Goal: Task Accomplishment & Management: Use online tool/utility

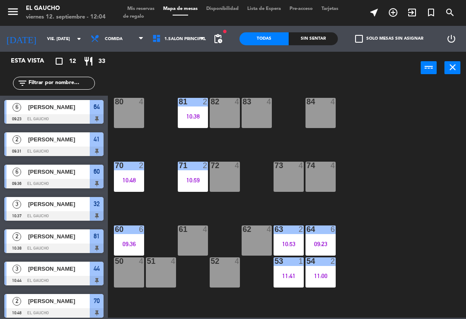
click at [195, 47] on span "1.Salón Principal" at bounding box center [179, 38] width 62 height 19
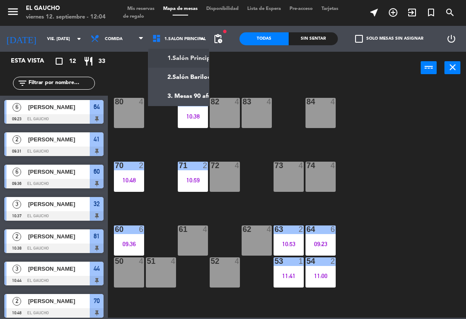
click at [185, 95] on ng-component "menu El Gaucho viernes 12. septiembre - 12:04 Mis reservas Mapa de mesas Dispon…" at bounding box center [233, 159] width 466 height 318
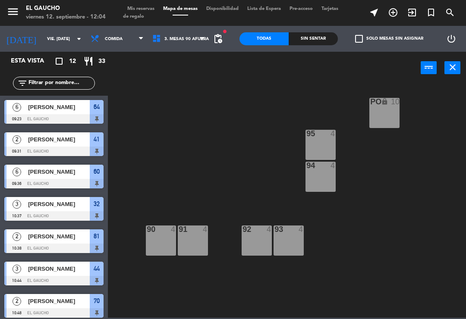
click at [162, 242] on div "90 4" at bounding box center [161, 241] width 30 height 30
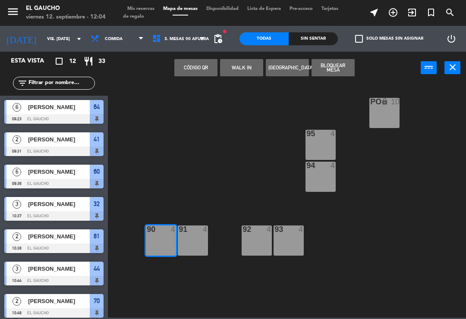
click at [246, 64] on button "WALK IN" at bounding box center [241, 67] width 43 height 17
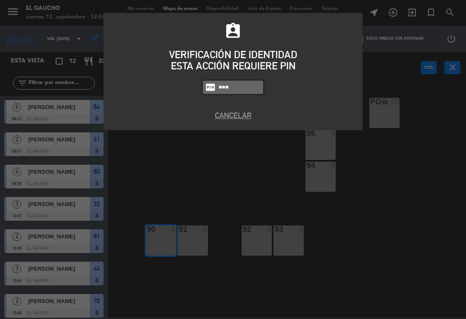
type input "3124"
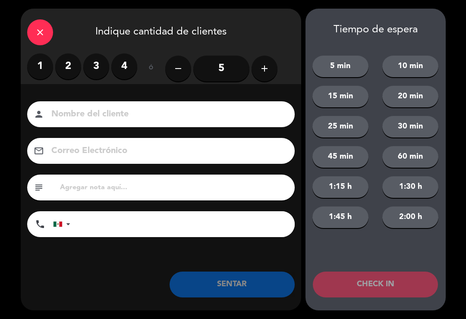
click at [57, 64] on label "2" at bounding box center [68, 67] width 26 height 26
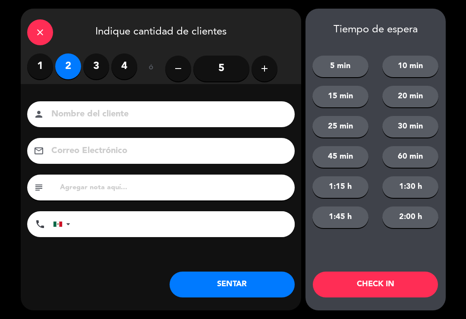
click at [218, 288] on button "SENTAR" at bounding box center [232, 285] width 125 height 26
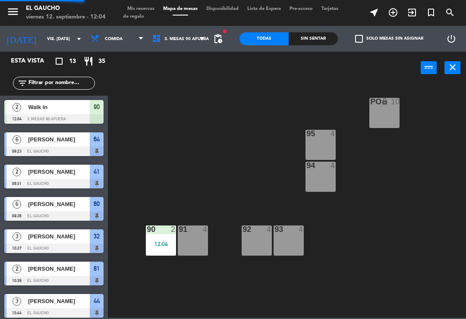
click at [161, 235] on div "90 2 12:04" at bounding box center [161, 241] width 30 height 30
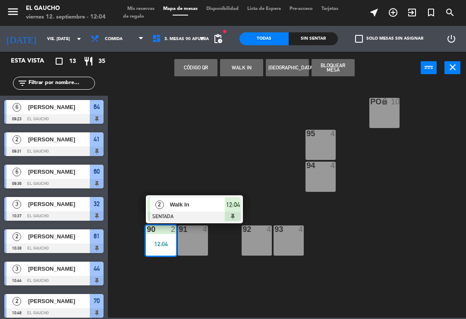
click at [186, 211] on div "Walk In" at bounding box center [197, 205] width 56 height 14
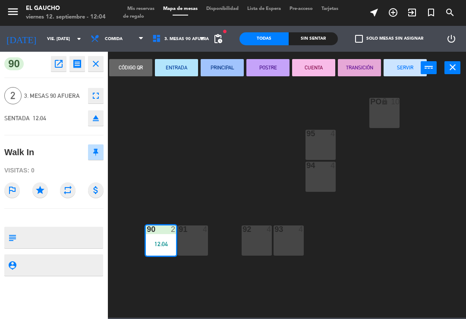
click at [223, 68] on button "PRINCIPAL" at bounding box center [222, 67] width 43 height 17
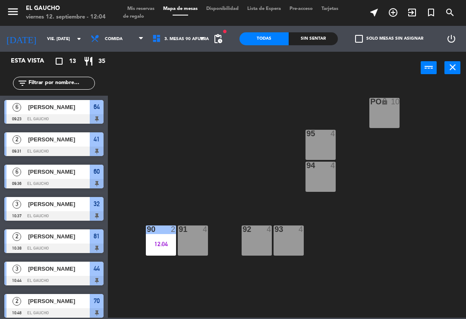
scroll to position [119, 0]
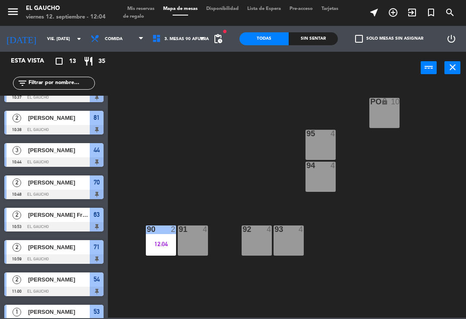
click at [188, 38] on span "3. Mesas 90 afuera" at bounding box center [186, 39] width 44 height 5
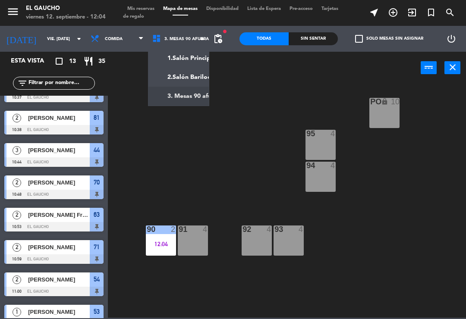
click at [192, 56] on ng-component "menu El Gaucho viernes 12. septiembre - 12:04 Mis reservas Mapa de mesas Dispon…" at bounding box center [233, 159] width 466 height 318
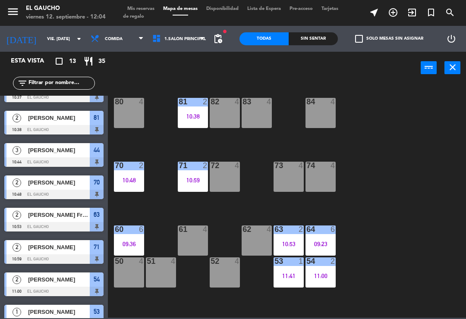
click at [375, 172] on div "84 4 80 4 83 4 82 4 81 2 10:38 70 2 10:48 71 2 10:59 72 4 73 4 74 4 63 2 10:53 …" at bounding box center [289, 200] width 353 height 235
click at [250, 243] on div "62 4" at bounding box center [257, 241] width 30 height 30
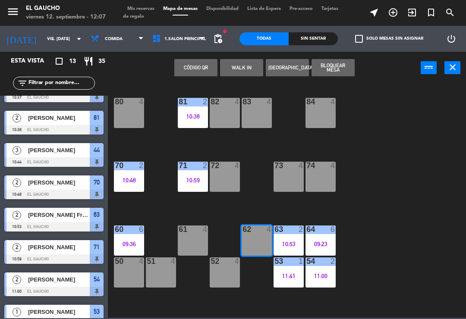
click at [240, 65] on button "WALK IN" at bounding box center [241, 67] width 43 height 17
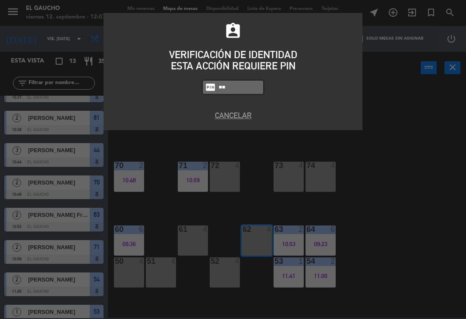
type input "3"
type input "3124"
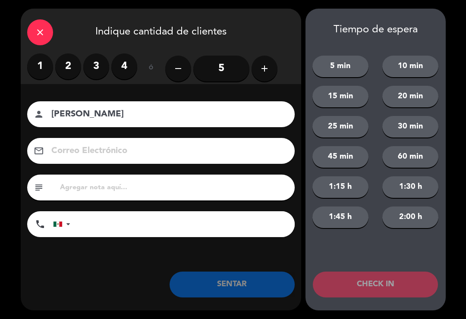
click at [68, 60] on label "2" at bounding box center [68, 67] width 26 height 26
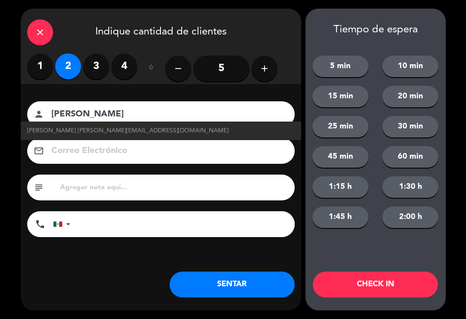
click at [136, 126] on span "[PERSON_NAME] [PERSON_NAME][EMAIL_ADDRESS][DOMAIN_NAME]" at bounding box center [128, 131] width 202 height 10
type input "[PERSON_NAME]"
type input "[EMAIL_ADDRESS][DOMAIN_NAME]"
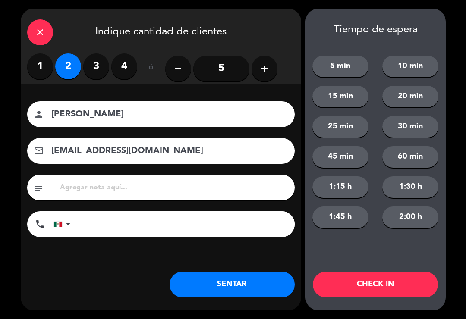
click at [234, 285] on button "SENTAR" at bounding box center [232, 285] width 125 height 26
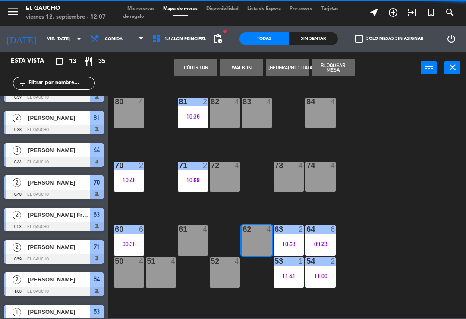
scroll to position [0, 0]
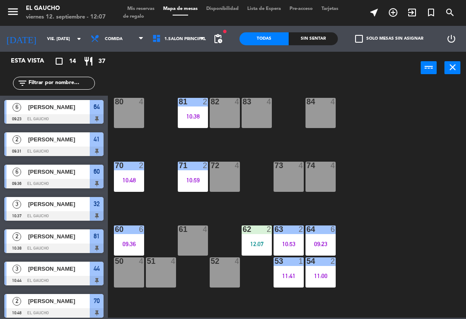
click at [290, 238] on div "63 2 10:53" at bounding box center [289, 241] width 30 height 30
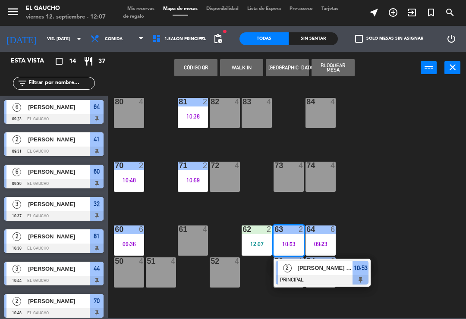
click at [333, 272] on span "[PERSON_NAME] Francisco [PERSON_NAME]" at bounding box center [325, 268] width 55 height 9
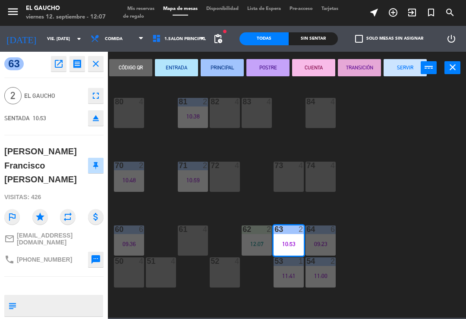
click at [355, 69] on button "TRANSICIÓN" at bounding box center [359, 67] width 43 height 17
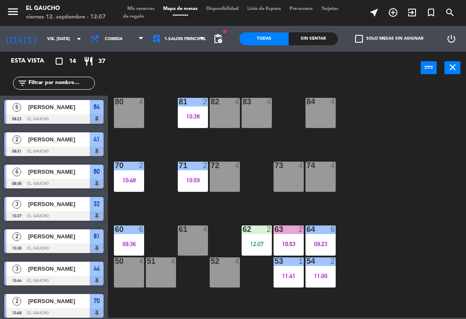
click at [325, 278] on div "11:00" at bounding box center [321, 276] width 30 height 6
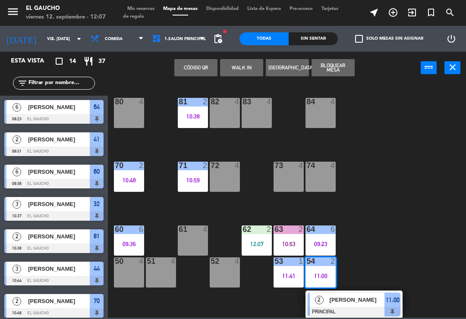
click at [358, 305] on span "[PERSON_NAME]" at bounding box center [357, 300] width 55 height 9
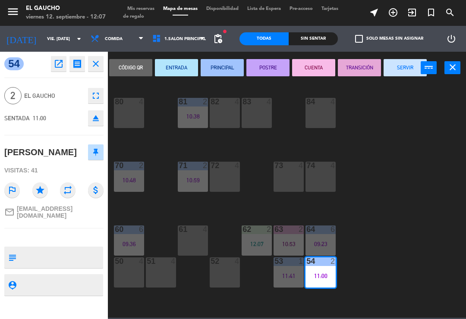
click at [263, 71] on button "POSTRE" at bounding box center [267, 67] width 43 height 17
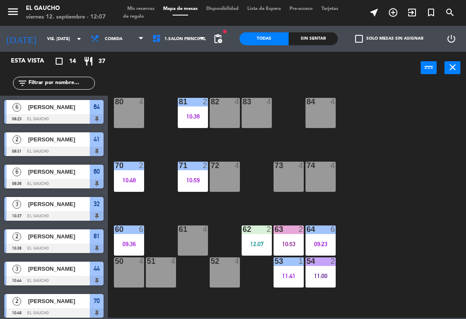
scroll to position [0, 0]
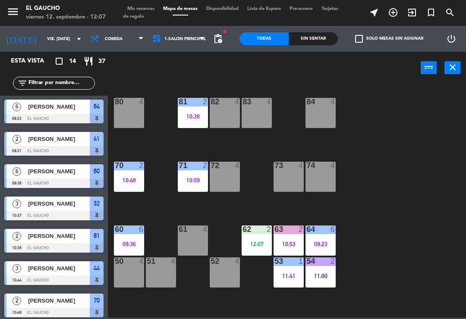
click at [283, 285] on div "53 1 11:41" at bounding box center [289, 273] width 30 height 30
click at [384, 266] on div "84 4 80 4 83 4 82 4 81 2 10:38 70 2 10:48 71 2 10:59 72 4 73 4 74 4 63 2 10:53 …" at bounding box center [289, 200] width 353 height 235
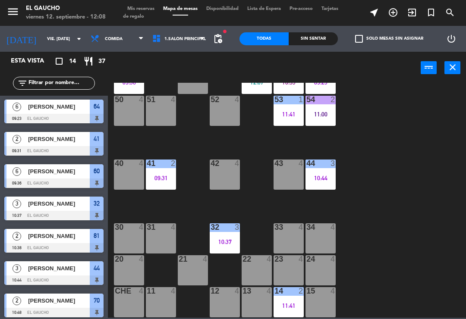
scroll to position [162, 0]
click at [318, 241] on div "34 4" at bounding box center [321, 239] width 30 height 30
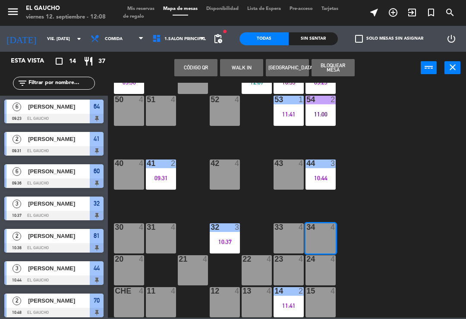
click at [241, 68] on button "WALK IN" at bounding box center [241, 67] width 43 height 17
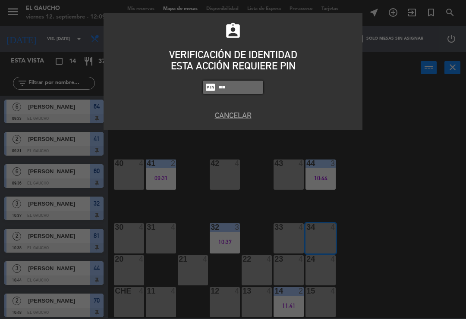
type input "3"
type input "3124"
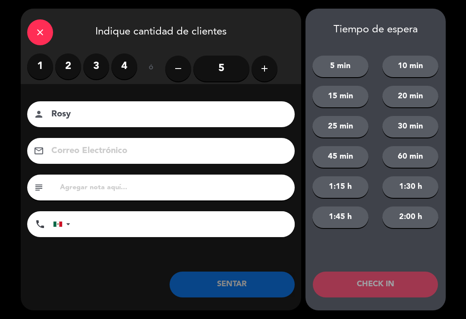
type input "Rosy"
click at [68, 64] on label "2" at bounding box center [68, 67] width 26 height 26
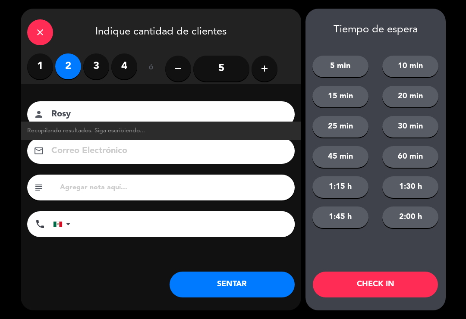
click at [249, 279] on button "SENTAR" at bounding box center [232, 285] width 125 height 26
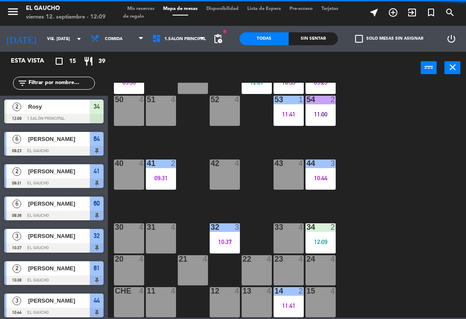
scroll to position [0, 0]
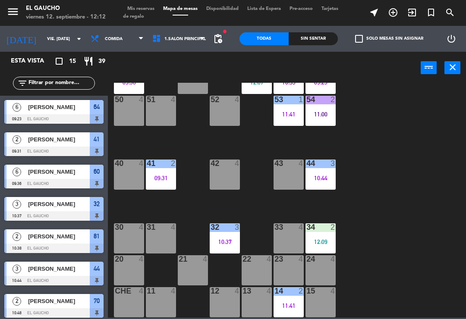
click at [15, 46] on icon "[DATE]" at bounding box center [21, 39] width 43 height 18
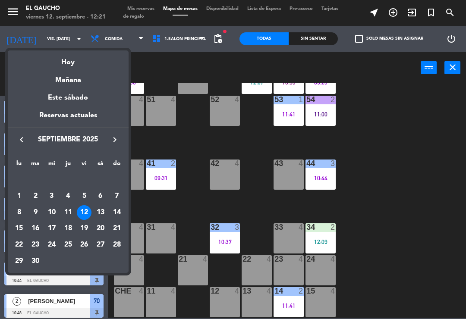
click at [398, 214] on div at bounding box center [233, 159] width 466 height 319
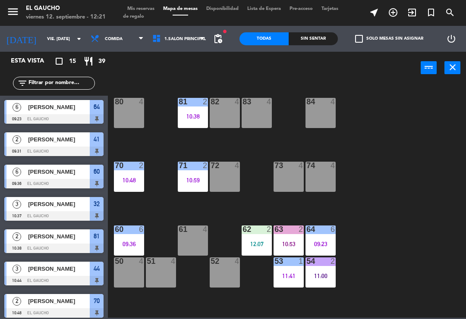
click at [198, 121] on div "81 2 10:38" at bounding box center [193, 113] width 30 height 30
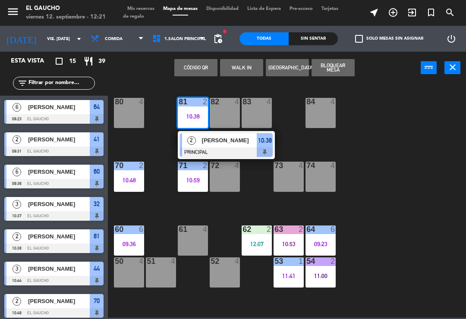
click at [250, 148] on div at bounding box center [226, 152] width 93 height 9
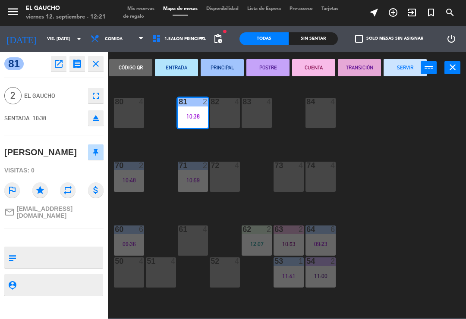
click at [400, 68] on button "SERVIR" at bounding box center [405, 67] width 43 height 17
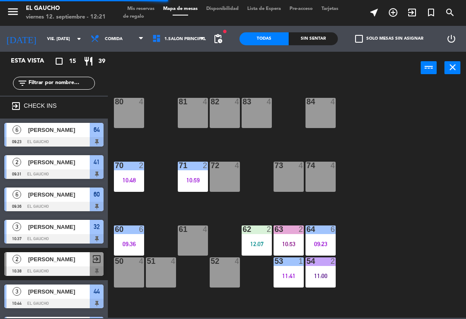
click at [132, 175] on div "70 2 10:48" at bounding box center [129, 177] width 30 height 30
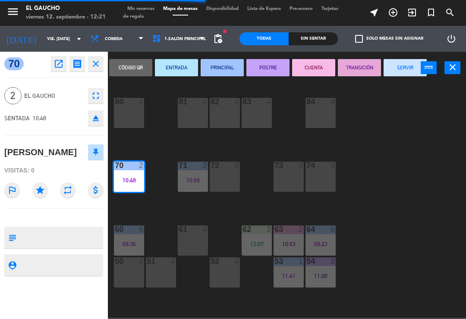
click at [402, 71] on button "SERVIR" at bounding box center [405, 67] width 43 height 17
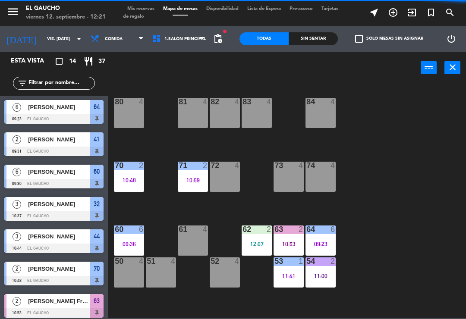
click at [290, 279] on div "11:41" at bounding box center [289, 276] width 30 height 6
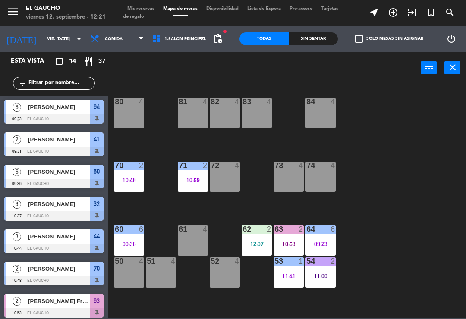
click at [376, 190] on div "84 4 80 4 83 4 82 4 81 4 70 2 10:48 71 2 10:59 72 4 73 4 74 4 63 2 10:53 62 2 1…" at bounding box center [289, 200] width 353 height 235
click at [250, 239] on div "62 2 12:07" at bounding box center [257, 241] width 30 height 30
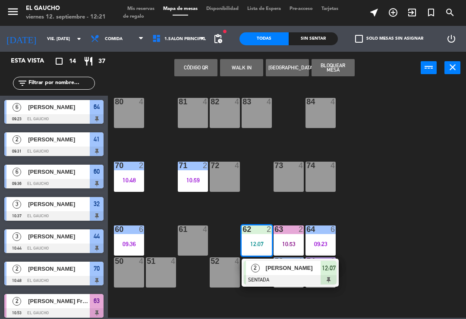
click at [255, 269] on span "2" at bounding box center [255, 268] width 9 height 9
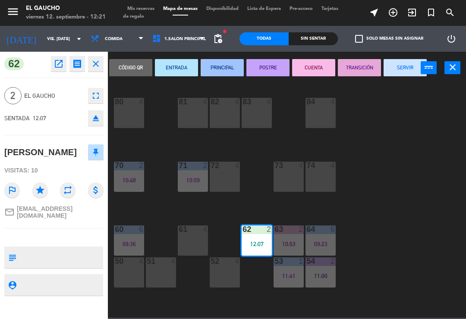
click at [217, 61] on button "PRINCIPAL" at bounding box center [222, 67] width 43 height 17
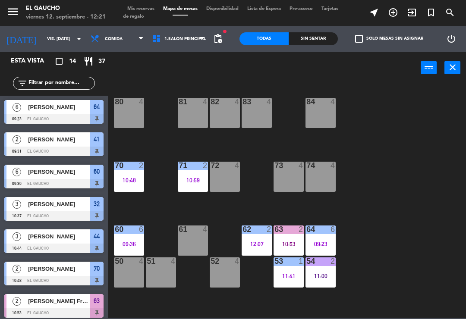
scroll to position [98, 0]
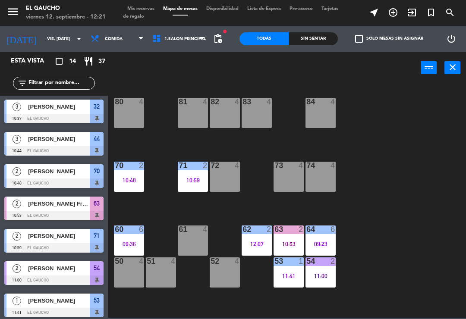
click at [291, 236] on div "63 2 10:53" at bounding box center [289, 241] width 30 height 30
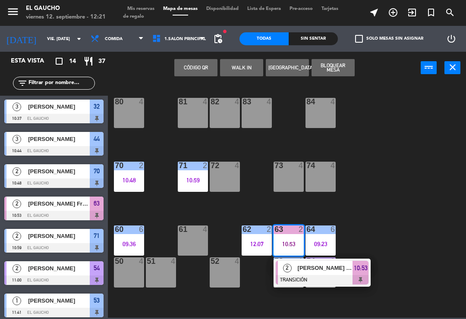
click at [338, 273] on span "[PERSON_NAME] Francisco [PERSON_NAME]" at bounding box center [325, 268] width 55 height 9
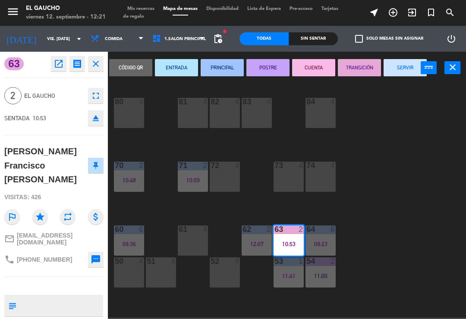
click at [400, 68] on button "SERVIR" at bounding box center [405, 67] width 43 height 17
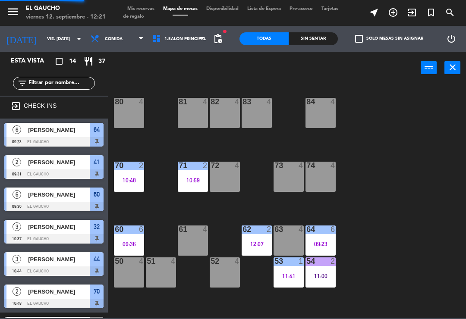
scroll to position [0, 0]
click at [255, 234] on div "62 2" at bounding box center [257, 230] width 30 height 9
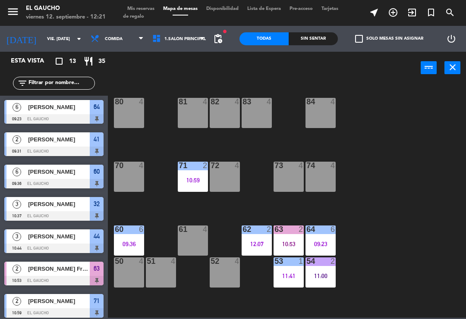
click at [385, 249] on div "84 4 80 4 83 4 82 4 81 4 70 4 71 2 10:59 72 4 73 4 74 4 63 2 10:53 62 2 12:07 6…" at bounding box center [289, 200] width 353 height 235
click at [326, 245] on div "09:23" at bounding box center [321, 244] width 30 height 6
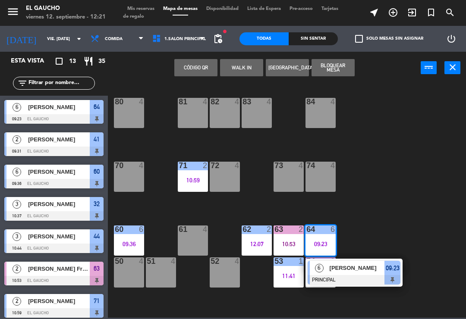
click at [362, 271] on span "[PERSON_NAME]" at bounding box center [357, 268] width 55 height 9
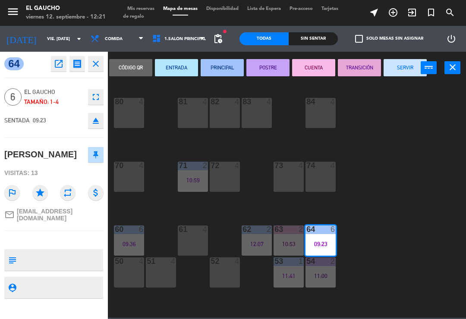
click at [361, 73] on button "TRANSICIÓN" at bounding box center [359, 67] width 43 height 17
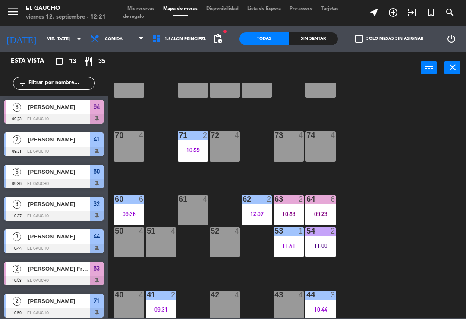
scroll to position [31, 0]
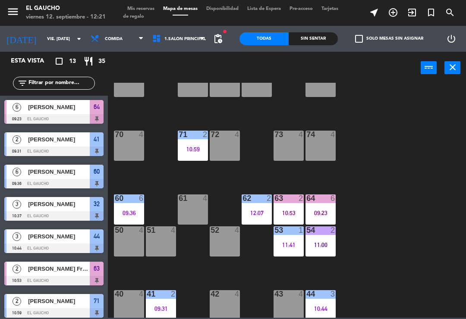
click at [326, 255] on div "54 2 11:00" at bounding box center [321, 242] width 30 height 30
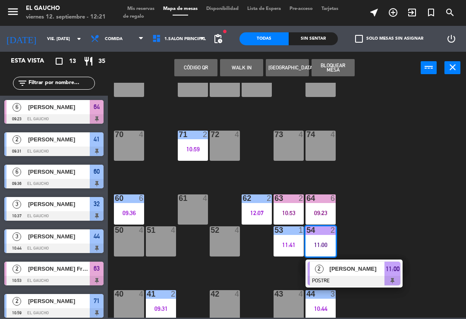
click at [348, 273] on span "[PERSON_NAME]" at bounding box center [357, 269] width 55 height 9
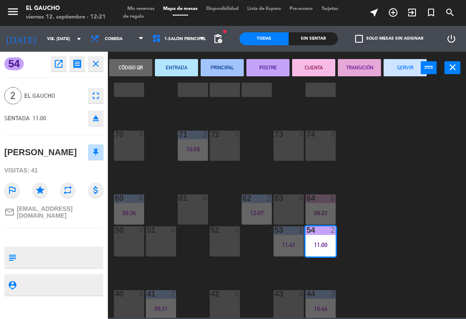
click at [311, 66] on button "CUENTA" at bounding box center [313, 67] width 43 height 17
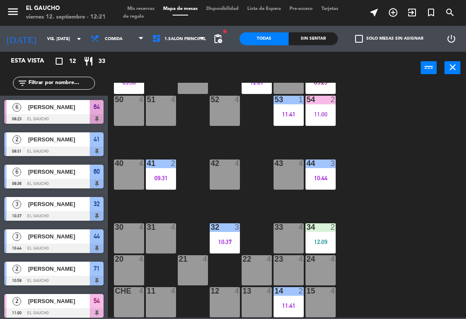
scroll to position [162, 0]
click at [160, 177] on div "09:31" at bounding box center [161, 178] width 30 height 6
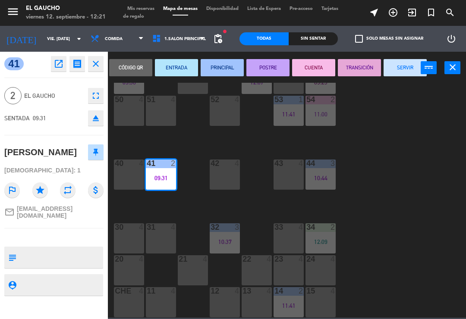
click at [358, 68] on button "TRANSICIÓN" at bounding box center [359, 67] width 43 height 17
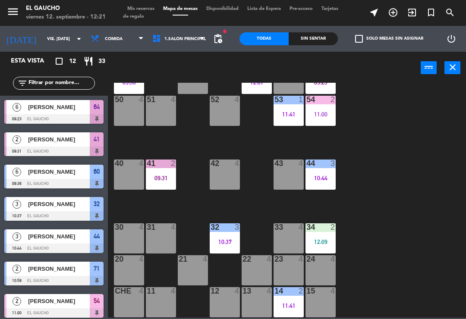
click at [350, 201] on div "84 4 80 4 83 4 82 4 81 4 70 4 71 2 10:59 72 4 73 4 74 4 63 4 62 2 12:07 61 4 60…" at bounding box center [289, 200] width 353 height 235
click at [326, 187] on div "44 3 10:44" at bounding box center [321, 175] width 30 height 30
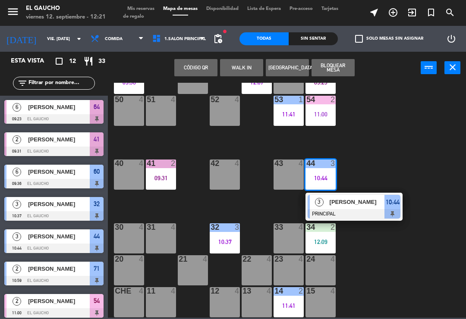
click at [346, 207] on div "[PERSON_NAME]" at bounding box center [357, 202] width 56 height 14
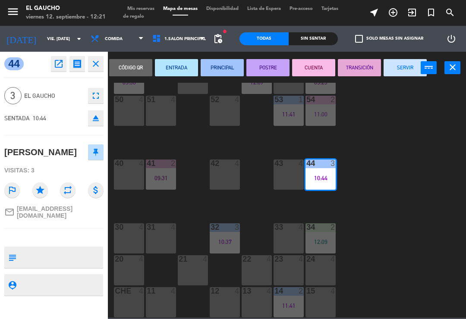
click at [363, 70] on button "TRANSICIÓN" at bounding box center [359, 67] width 43 height 17
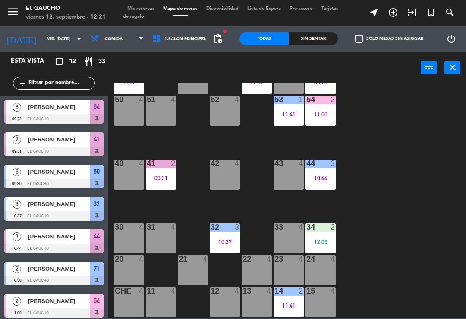
click at [325, 233] on div "34 2 12:09" at bounding box center [321, 239] width 30 height 30
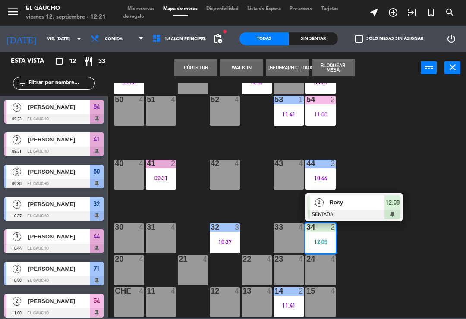
click at [354, 218] on div at bounding box center [354, 214] width 93 height 9
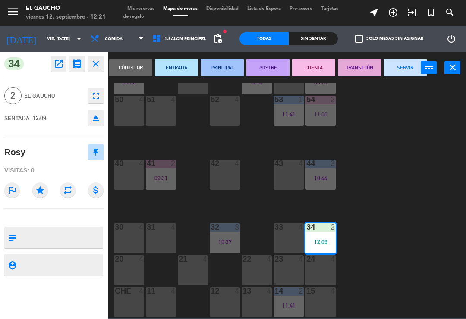
click at [171, 66] on button "ENTRADA" at bounding box center [176, 67] width 43 height 17
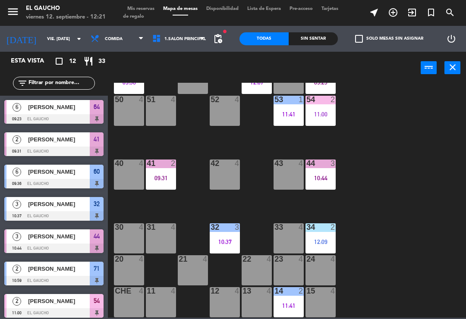
scroll to position [107, 0]
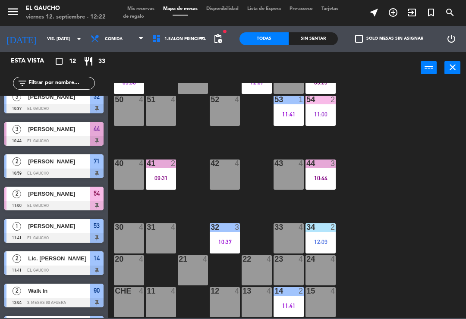
click at [145, 3] on div "menu El Gaucho viernes 12. septiembre - 12:22 Mis reservas Mapa de mesas Dispon…" at bounding box center [233, 13] width 466 height 26
click at [139, 11] on span "Mis reservas" at bounding box center [141, 8] width 36 height 5
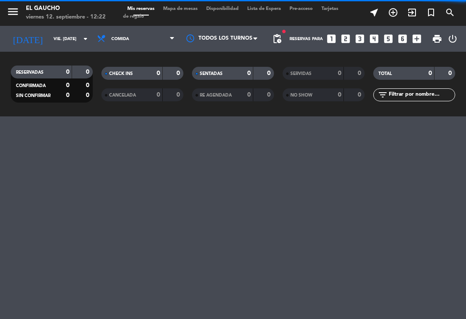
click at [304, 72] on span "SERVIDAS" at bounding box center [300, 74] width 21 height 4
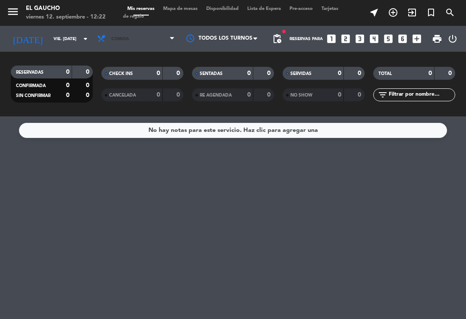
click at [159, 44] on span "Comida" at bounding box center [136, 38] width 86 height 19
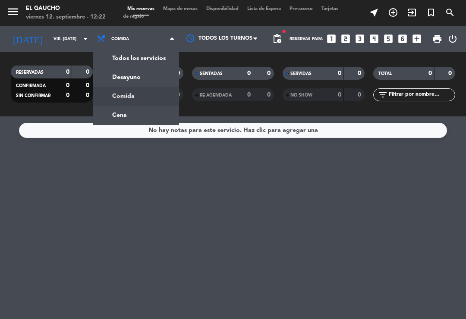
click at [155, 56] on div "menu El Gaucho viernes 12. septiembre - 12:22 Mis reservas Mapa de mesas Dispon…" at bounding box center [233, 58] width 466 height 117
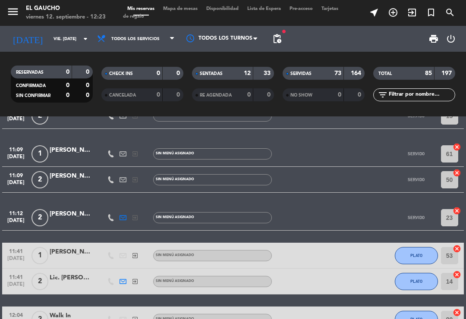
scroll to position [2712, 0]
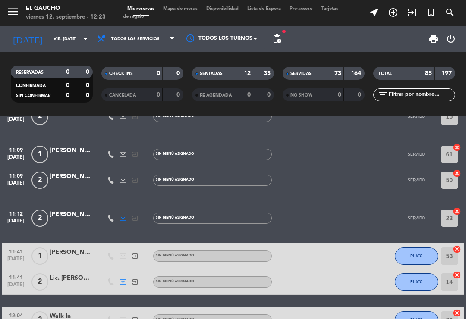
click at [69, 218] on div "[PERSON_NAME]" at bounding box center [71, 215] width 43 height 10
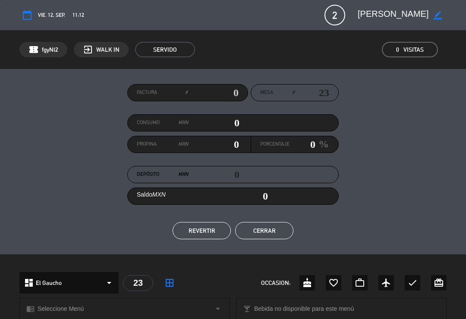
click at [273, 237] on button "Cerrar" at bounding box center [264, 230] width 58 height 17
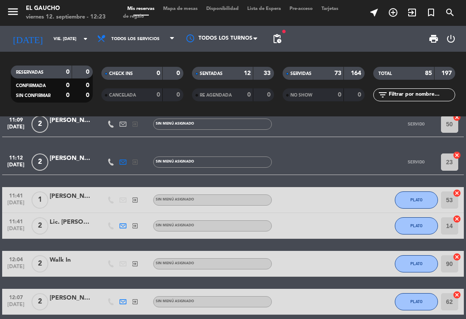
scroll to position [2767, 0]
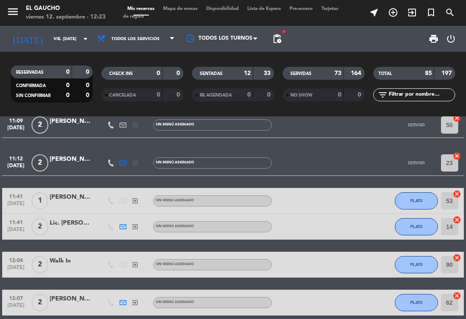
click at [76, 160] on div "[PERSON_NAME]" at bounding box center [71, 159] width 43 height 10
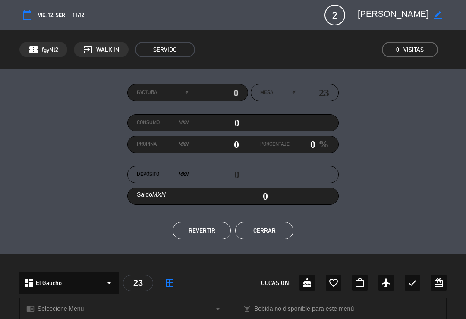
click at [202, 230] on button "REVERTIR" at bounding box center [202, 230] width 58 height 17
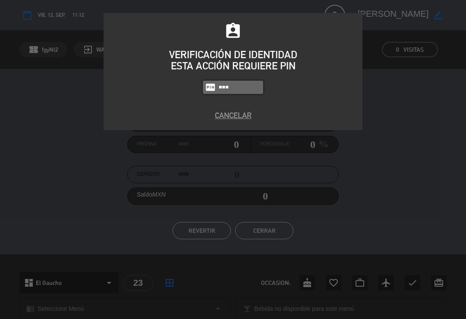
type input "3124"
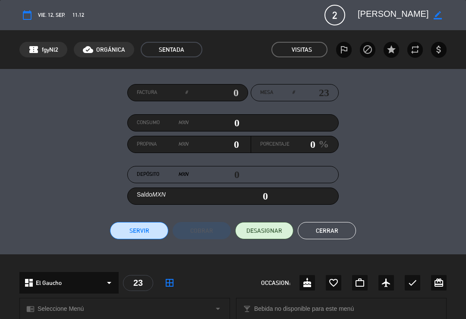
click at [330, 232] on button "Cerrar" at bounding box center [327, 230] width 58 height 17
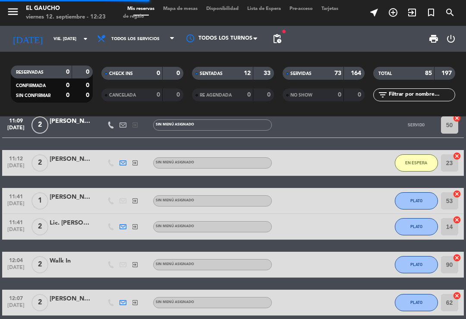
click at [184, 6] on span "Mapa de mesas" at bounding box center [180, 8] width 43 height 5
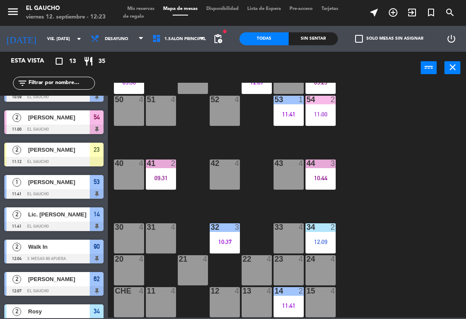
scroll to position [162, 0]
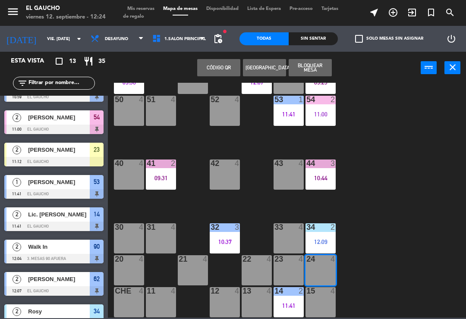
click at [325, 270] on div "24 4" at bounding box center [321, 270] width 30 height 30
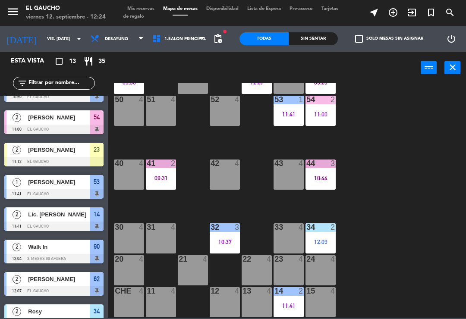
click at [73, 154] on span "[PERSON_NAME]" at bounding box center [59, 149] width 62 height 9
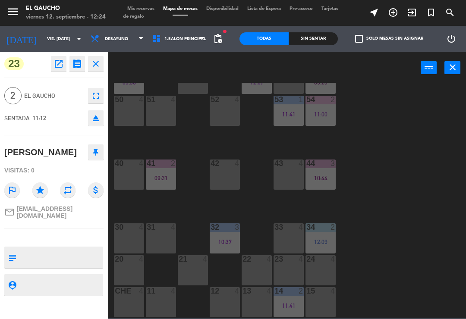
click at [323, 272] on div "24 4" at bounding box center [321, 270] width 30 height 30
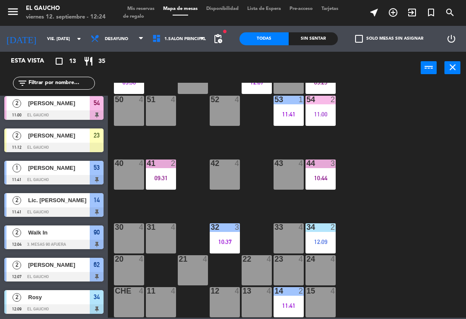
scroll to position [198, 0]
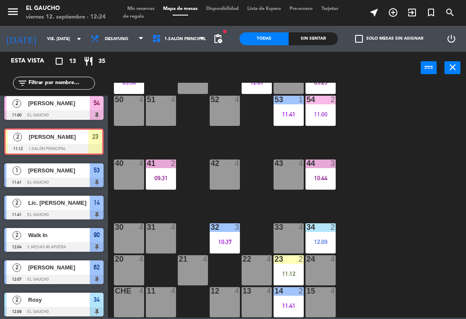
click at [285, 271] on div "11:12" at bounding box center [289, 274] width 30 height 6
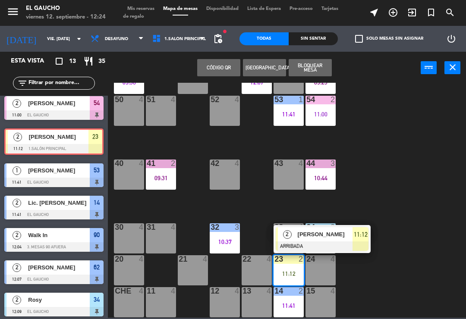
click at [338, 239] on span "[PERSON_NAME]" at bounding box center [325, 234] width 55 height 9
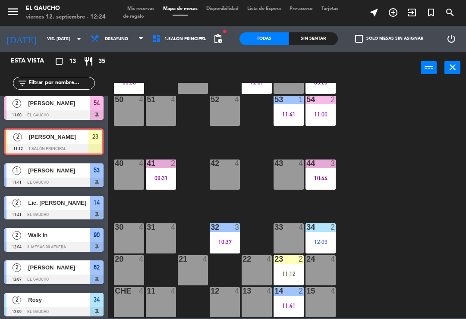
click at [375, 148] on div "84 4 80 4 83 4 82 4 81 4 70 4 71 2 10:59 72 4 73 4 74 4 63 4 62 2 12:07 61 4 60…" at bounding box center [289, 200] width 353 height 235
click at [281, 273] on div "11:12" at bounding box center [289, 274] width 30 height 6
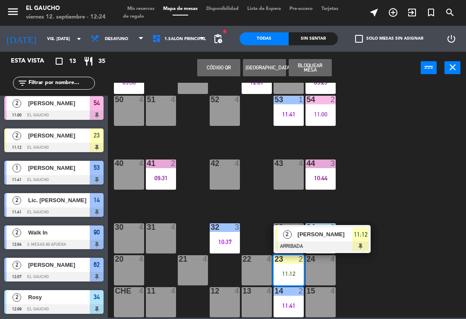
click at [336, 241] on div "[PERSON_NAME]" at bounding box center [325, 234] width 56 height 14
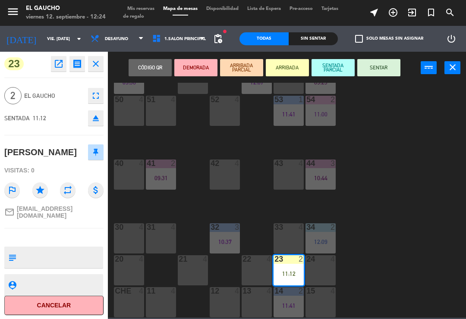
click at [376, 73] on button "SENTAR" at bounding box center [378, 67] width 43 height 17
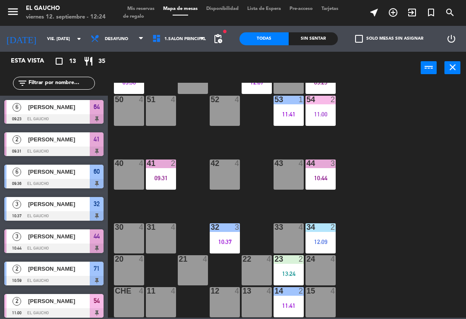
scroll to position [0, 0]
click at [289, 264] on div "23 2" at bounding box center [289, 259] width 30 height 9
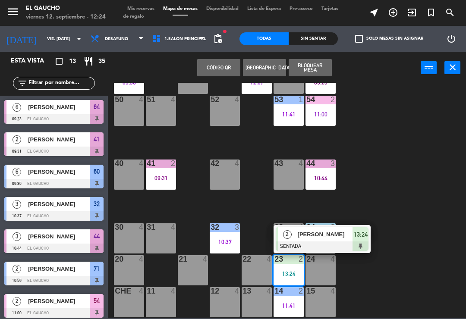
click at [328, 238] on span "[PERSON_NAME]" at bounding box center [325, 234] width 55 height 9
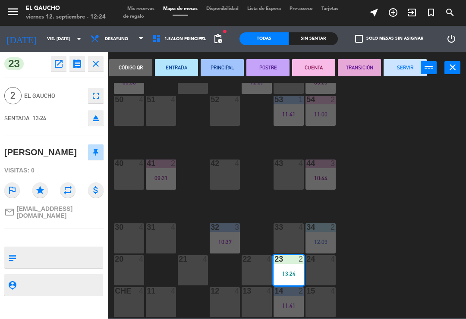
click at [219, 68] on button "PRINCIPAL" at bounding box center [222, 67] width 43 height 17
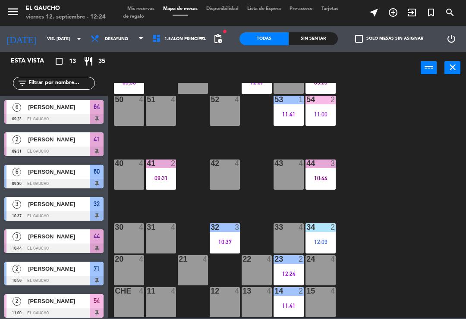
click at [288, 269] on div "23 2 12:24" at bounding box center [289, 270] width 30 height 30
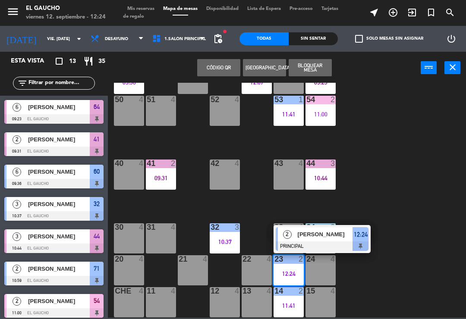
click at [330, 240] on div "[PERSON_NAME]" at bounding box center [325, 234] width 56 height 14
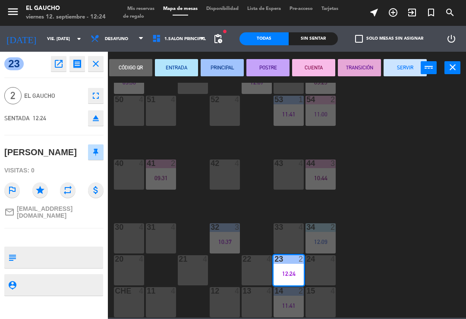
click at [359, 66] on button "TRANSICIÓN" at bounding box center [359, 67] width 43 height 17
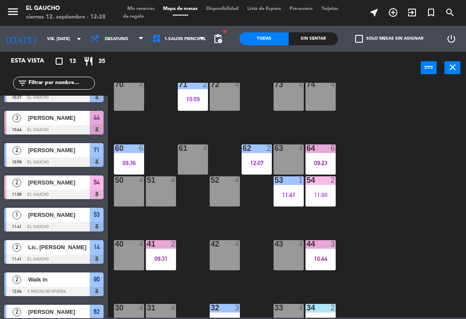
scroll to position [82, 0]
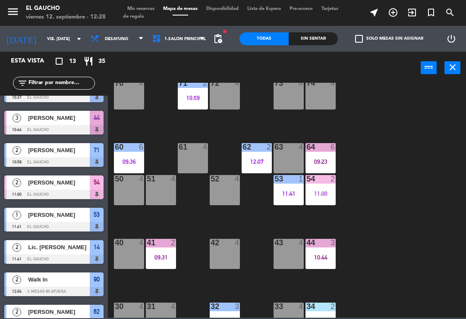
click at [284, 195] on div "11:41" at bounding box center [289, 194] width 30 height 6
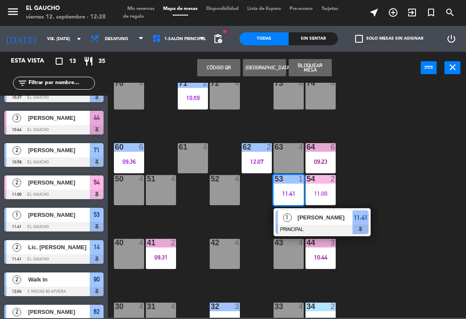
click at [305, 219] on span "[PERSON_NAME]" at bounding box center [325, 217] width 55 height 9
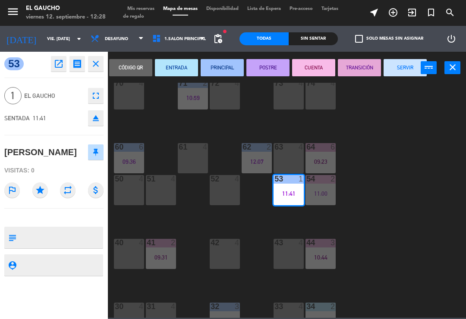
click at [404, 70] on button "SERVIR" at bounding box center [405, 67] width 43 height 17
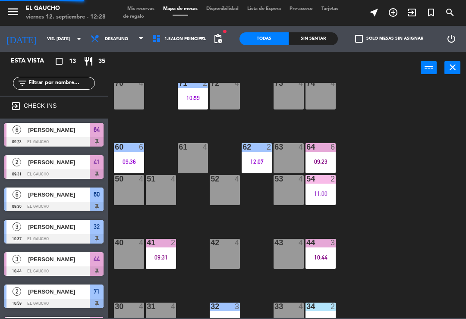
scroll to position [0, 0]
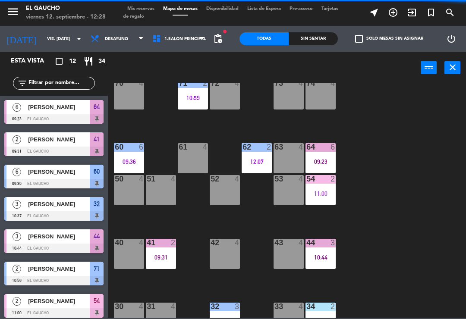
click at [321, 155] on div "64 6 09:23" at bounding box center [321, 158] width 30 height 30
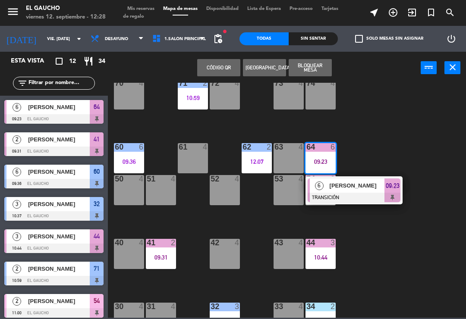
click at [348, 188] on span "[PERSON_NAME]" at bounding box center [357, 185] width 55 height 9
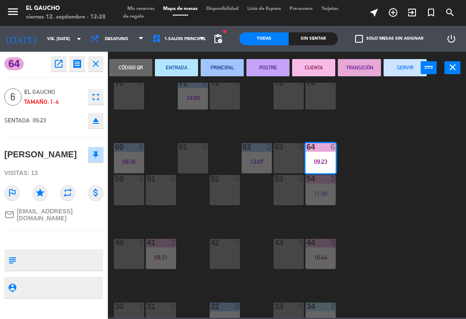
click at [398, 72] on button "SERVIR" at bounding box center [405, 67] width 43 height 17
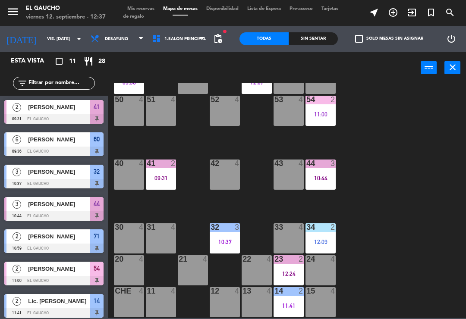
scroll to position [162, 0]
click at [288, 275] on div "12:24" at bounding box center [289, 274] width 30 height 6
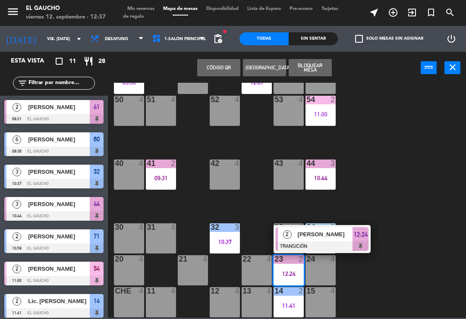
click at [318, 243] on div at bounding box center [322, 246] width 93 height 9
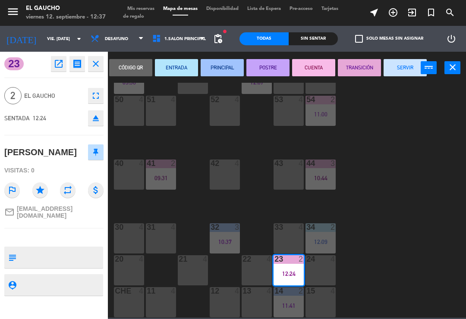
click at [409, 67] on button "SERVIR" at bounding box center [405, 67] width 43 height 17
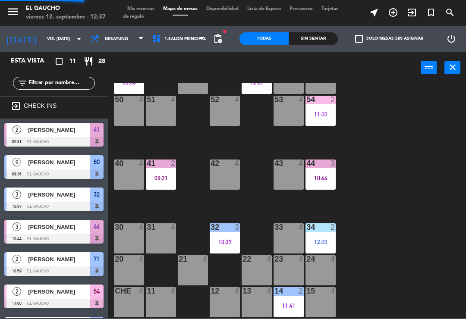
scroll to position [104, 0]
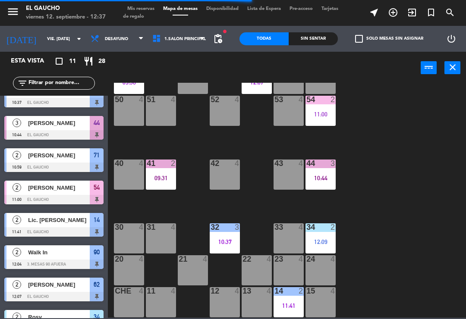
click at [285, 309] on div "11:41" at bounding box center [289, 306] width 30 height 6
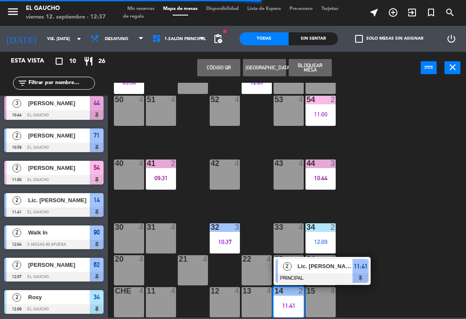
scroll to position [101, 0]
click at [309, 270] on span "Lic. [PERSON_NAME]" at bounding box center [325, 266] width 55 height 9
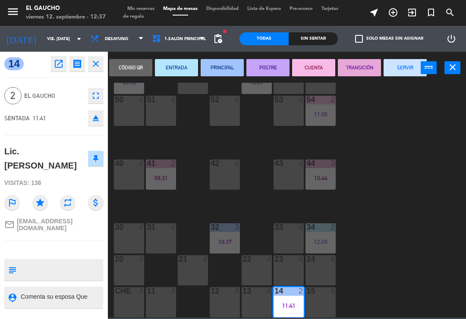
click at [407, 68] on button "SERVIR" at bounding box center [405, 67] width 43 height 17
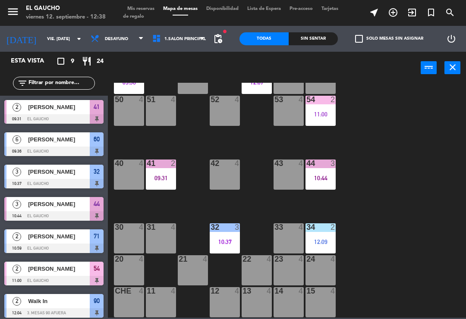
scroll to position [162, 0]
click at [328, 237] on div "34 2 12:09" at bounding box center [321, 239] width 30 height 30
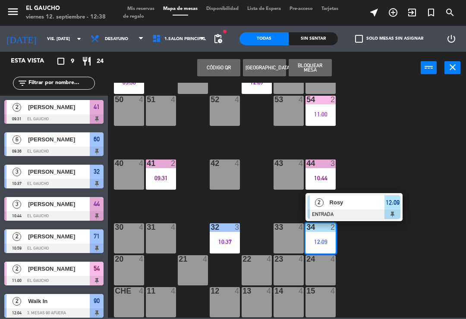
click at [359, 207] on span "Rosy" at bounding box center [357, 202] width 55 height 9
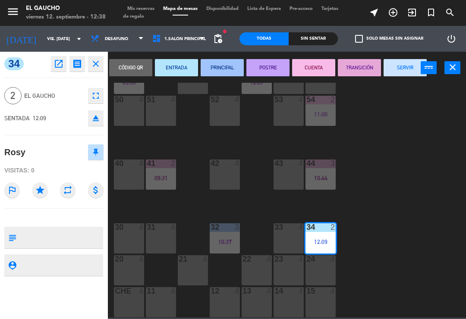
click at [227, 68] on button "PRINCIPAL" at bounding box center [222, 67] width 43 height 17
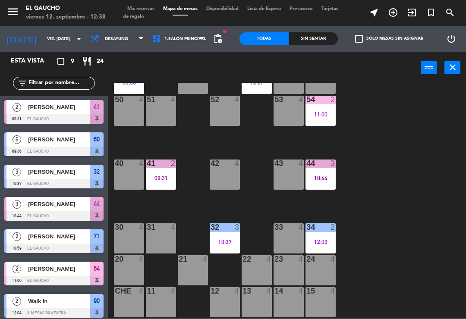
scroll to position [69, 0]
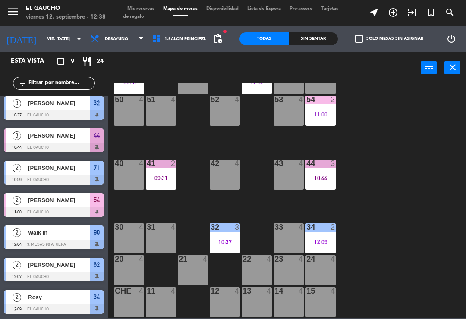
click at [161, 170] on div "41 2 09:31" at bounding box center [161, 175] width 30 height 30
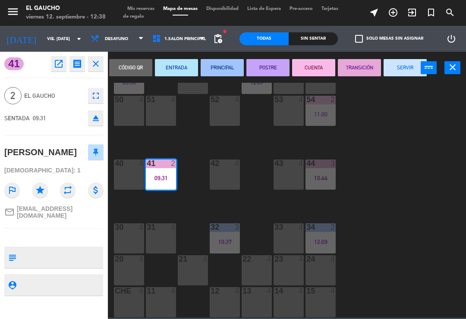
click at [410, 67] on button "SERVIR" at bounding box center [405, 67] width 43 height 17
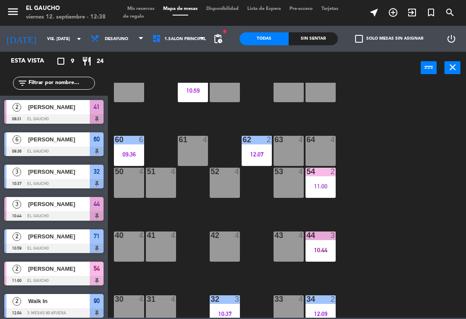
scroll to position [89, 0]
click at [132, 143] on div at bounding box center [129, 140] width 14 height 8
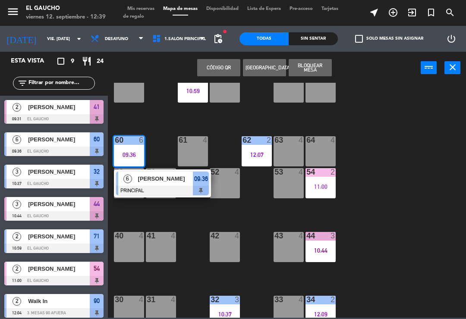
click at [180, 179] on span "[PERSON_NAME]" at bounding box center [165, 178] width 55 height 9
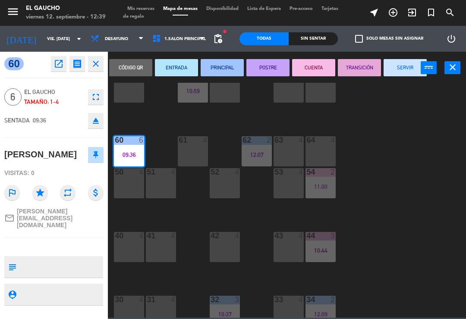
click at [408, 67] on button "SERVIR" at bounding box center [405, 67] width 43 height 17
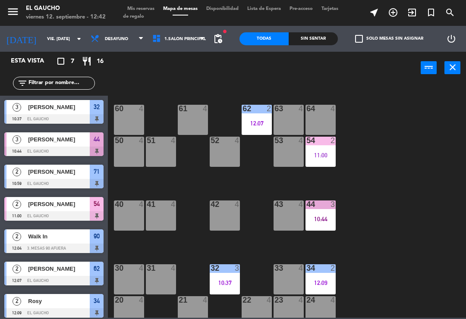
scroll to position [121, 0]
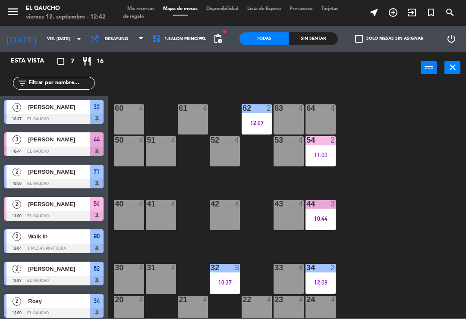
click at [167, 208] on div at bounding box center [161, 204] width 14 height 8
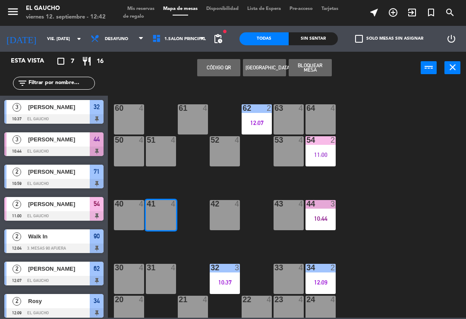
click at [264, 70] on button "[GEOGRAPHIC_DATA]" at bounding box center [264, 67] width 43 height 17
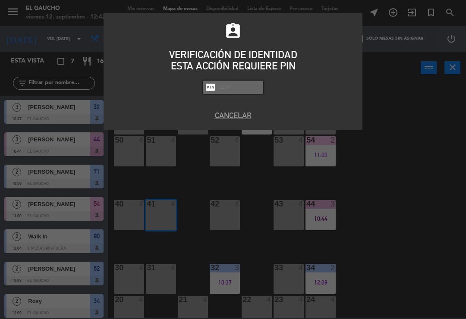
click at [236, 115] on button "Cancelar" at bounding box center [233, 116] width 246 height 12
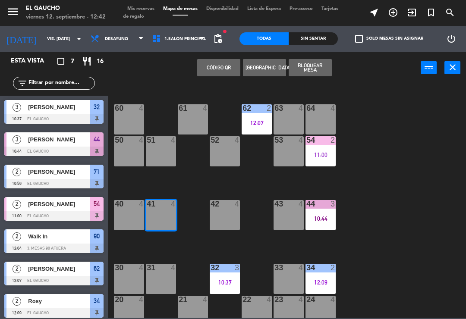
click at [139, 38] on icon at bounding box center [141, 38] width 4 height 7
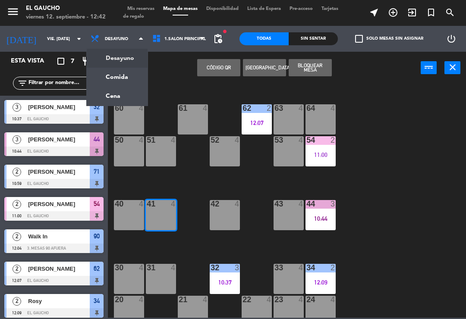
click at [115, 79] on ng-component "menu El Gaucho viernes 12. septiembre - 12:42 Mis reservas Mapa de mesas Dispon…" at bounding box center [233, 159] width 466 height 318
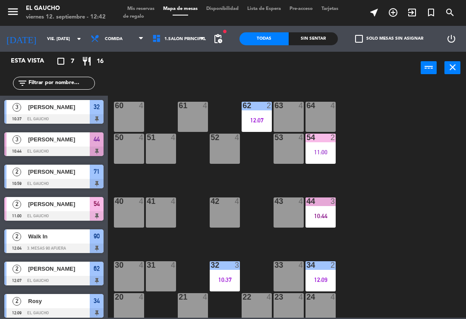
scroll to position [124, 0]
click at [161, 218] on div "41 4" at bounding box center [161, 213] width 30 height 30
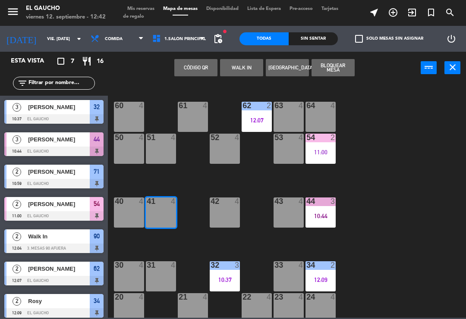
click at [240, 62] on button "WALK IN" at bounding box center [241, 67] width 43 height 17
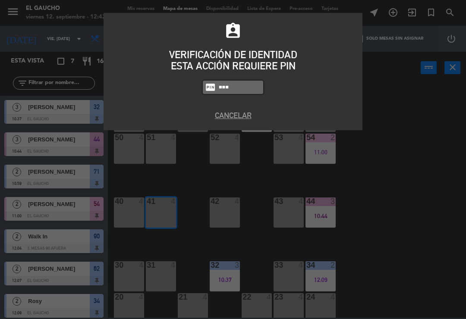
type input "0009"
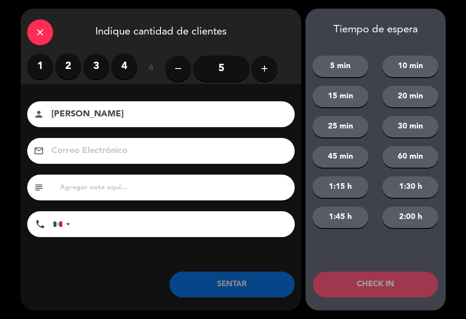
type input "[PERSON_NAME]"
click at [95, 64] on label "3" at bounding box center [96, 67] width 26 height 26
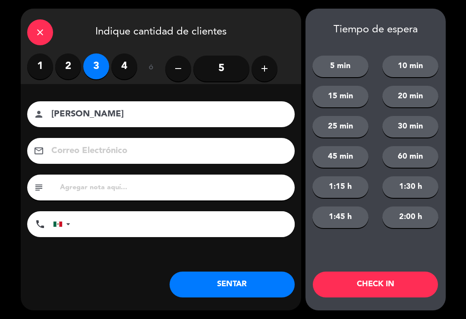
click at [219, 290] on button "SENTAR" at bounding box center [232, 285] width 125 height 26
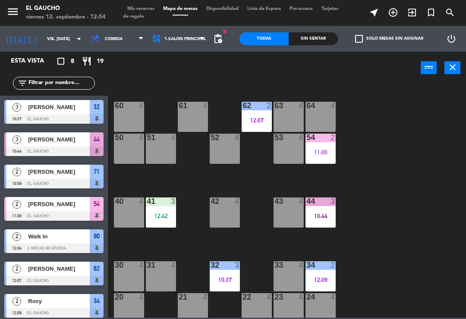
click at [334, 220] on div "44 3 10:44" at bounding box center [321, 213] width 30 height 30
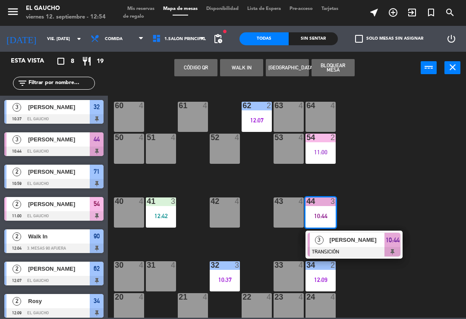
click at [344, 255] on div at bounding box center [354, 251] width 93 height 9
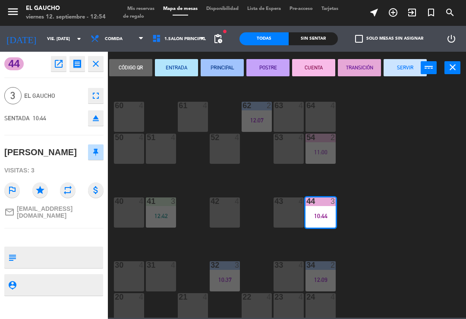
click at [406, 74] on button "SERVIR" at bounding box center [405, 67] width 43 height 17
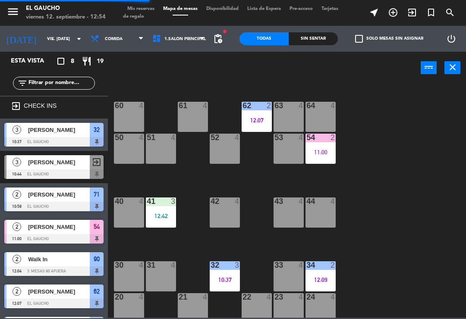
click at [319, 154] on div "11:00" at bounding box center [321, 152] width 30 height 6
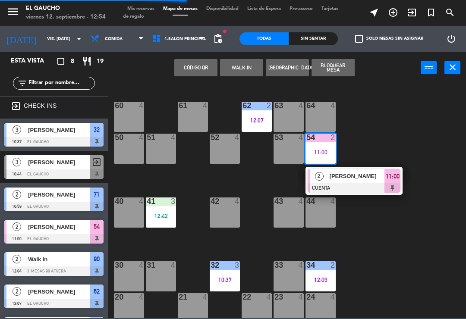
click at [356, 185] on div at bounding box center [354, 187] width 93 height 9
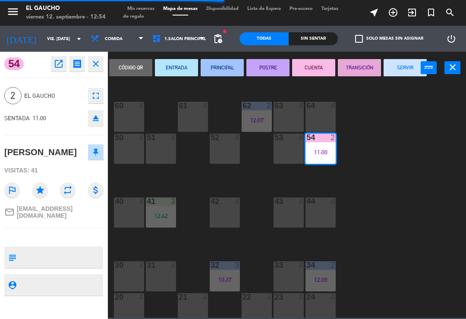
click at [406, 68] on button "SERVIR" at bounding box center [405, 67] width 43 height 17
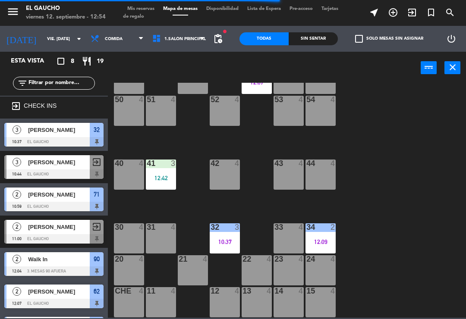
scroll to position [162, 0]
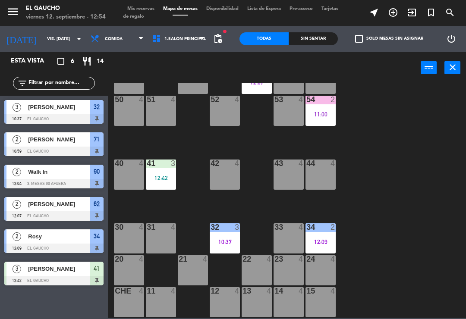
click at [255, 300] on div "13 4" at bounding box center [257, 302] width 30 height 30
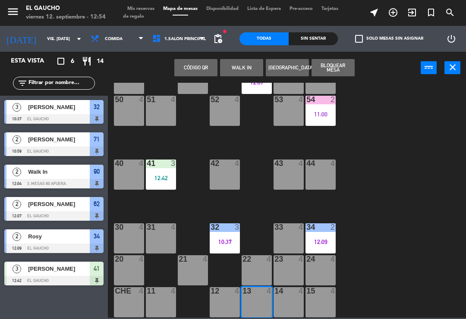
click at [243, 73] on button "WALK IN" at bounding box center [241, 67] width 43 height 17
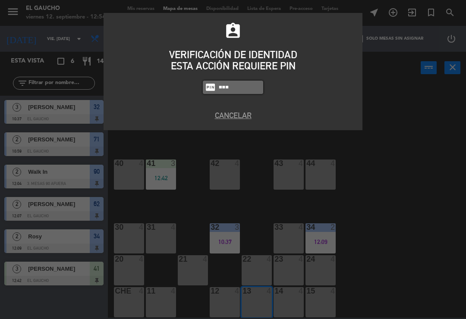
type input "0009"
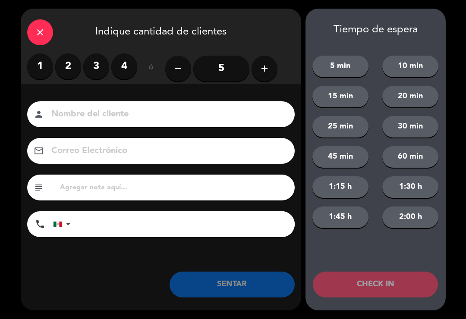
click at [98, 67] on label "3" at bounding box center [96, 67] width 26 height 26
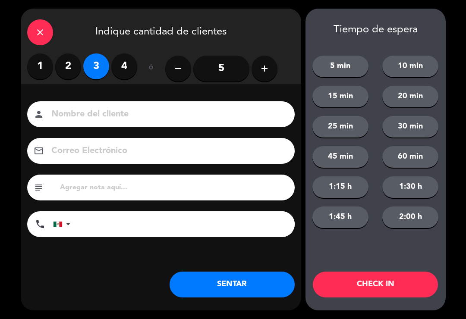
click at [224, 282] on button "SENTAR" at bounding box center [232, 285] width 125 height 26
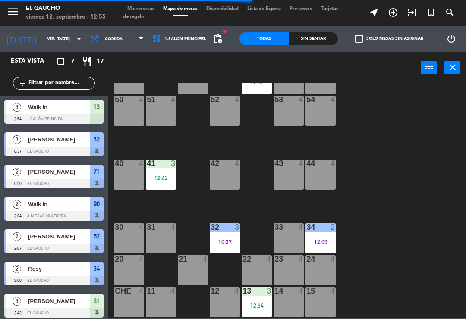
click at [164, 181] on div "12:42" at bounding box center [161, 178] width 30 height 6
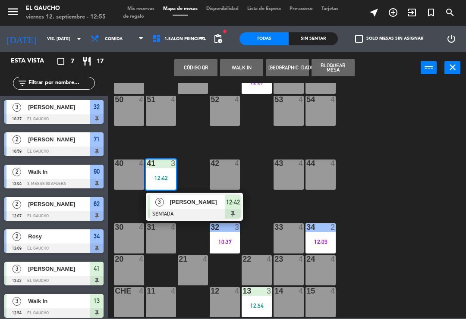
click at [187, 204] on span "[PERSON_NAME]" at bounding box center [197, 202] width 55 height 9
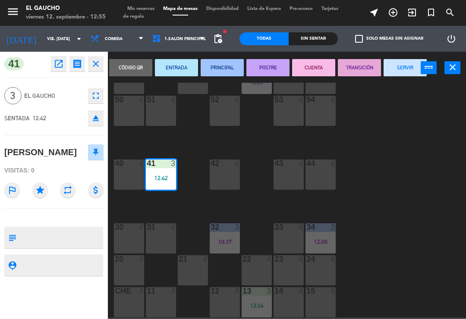
click at [222, 69] on button "PRINCIPAL" at bounding box center [222, 67] width 43 height 17
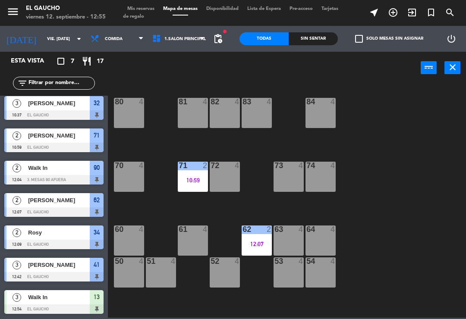
scroll to position [0, 0]
click at [202, 174] on div "71 2 10:59" at bounding box center [193, 177] width 30 height 30
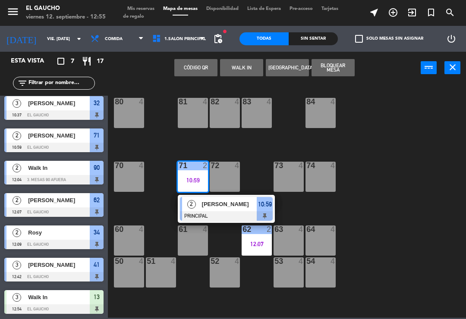
click at [224, 203] on span "[PERSON_NAME]" at bounding box center [229, 204] width 55 height 9
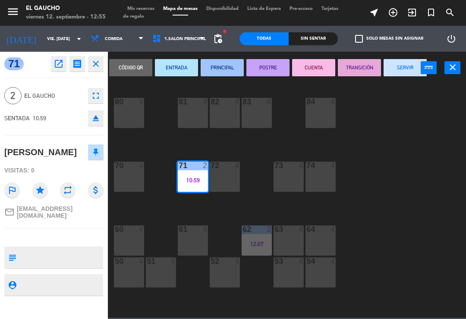
click at [398, 63] on button "SERVIR" at bounding box center [405, 67] width 43 height 17
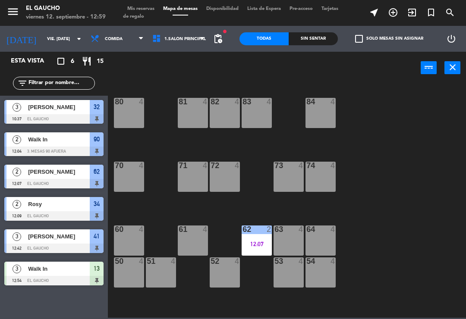
click at [255, 240] on div "62 2 12:07" at bounding box center [257, 241] width 30 height 30
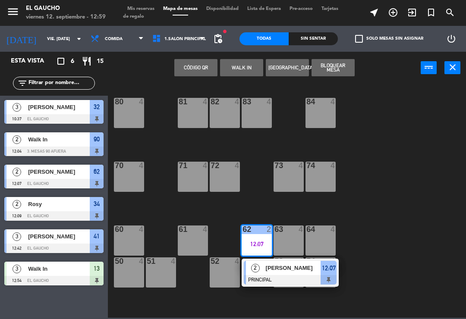
click at [284, 243] on div "63 4" at bounding box center [289, 241] width 30 height 30
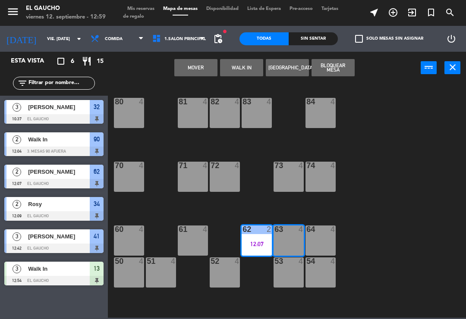
click at [262, 241] on div "12:07" at bounding box center [257, 244] width 30 height 6
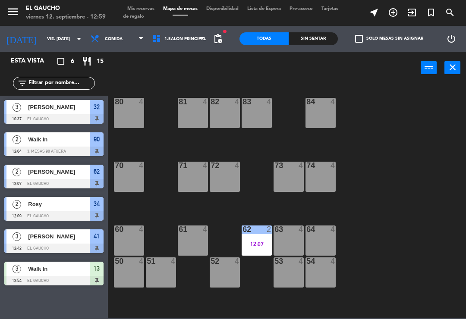
click at [389, 198] on div "84 4 80 4 83 4 82 4 81 4 70 4 71 4 72 4 73 4 74 4 63 4 62 2 12:07 61 4 60 4 64 …" at bounding box center [289, 200] width 353 height 235
click at [257, 241] on div "12:07" at bounding box center [257, 244] width 30 height 6
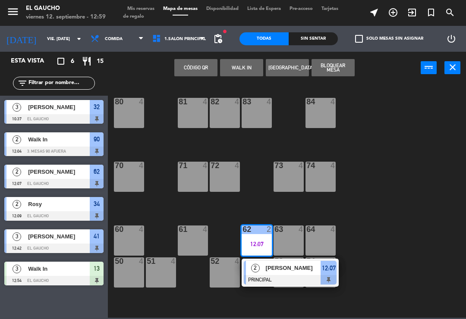
click at [267, 275] on div "[PERSON_NAME]" at bounding box center [293, 268] width 56 height 14
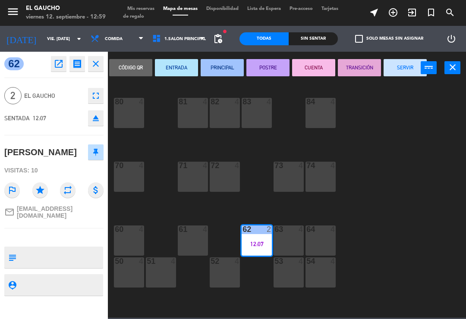
click at [401, 71] on button "SERVIR" at bounding box center [405, 67] width 43 height 17
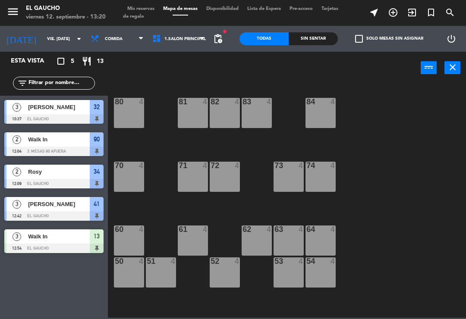
click at [182, 40] on span "1.Salón Principal" at bounding box center [184, 39] width 41 height 5
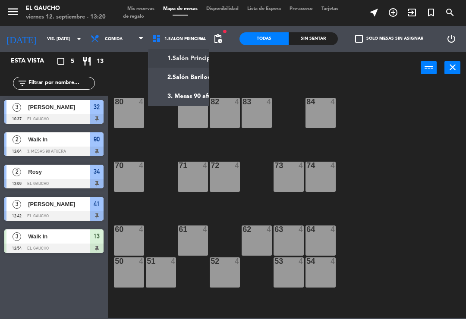
click at [197, 82] on ng-component "menu El Gaucho viernes 12. septiembre - 13:20 Mis reservas Mapa de mesas Dispon…" at bounding box center [233, 159] width 466 height 318
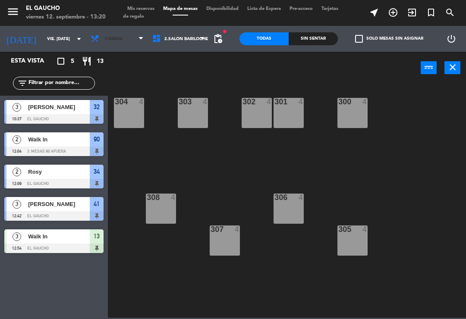
click at [121, 41] on span "Comida" at bounding box center [117, 38] width 62 height 19
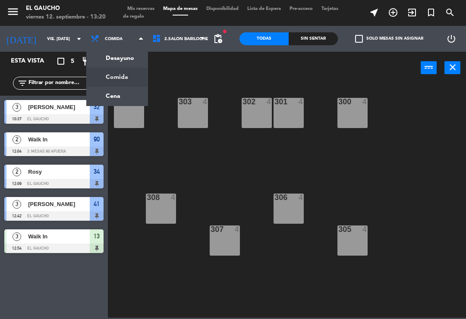
click at [107, 80] on ng-component "menu El Gaucho viernes 12. septiembre - 13:20 Mis reservas Mapa de mesas Dispon…" at bounding box center [233, 159] width 466 height 318
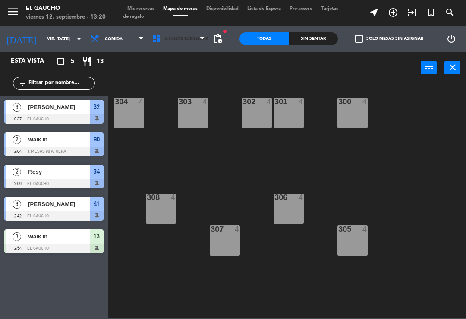
click at [192, 39] on span "2.Salón Bariloche" at bounding box center [186, 39] width 44 height 5
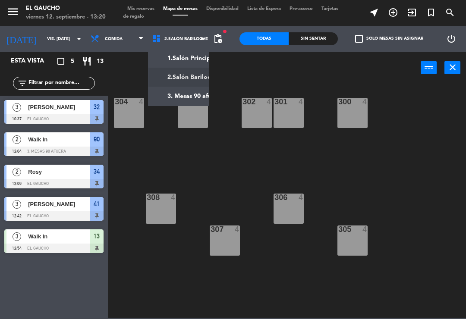
click at [196, 57] on ng-component "menu El Gaucho viernes 12. septiembre - 13:20 Mis reservas Mapa de mesas Dispon…" at bounding box center [233, 159] width 466 height 318
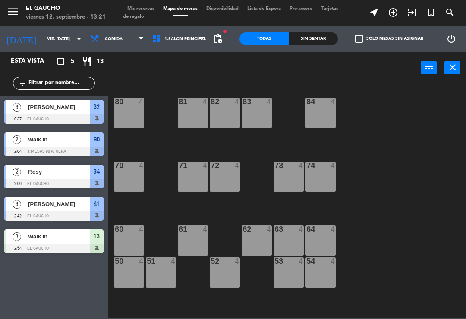
click at [256, 238] on div "62 4" at bounding box center [257, 241] width 30 height 30
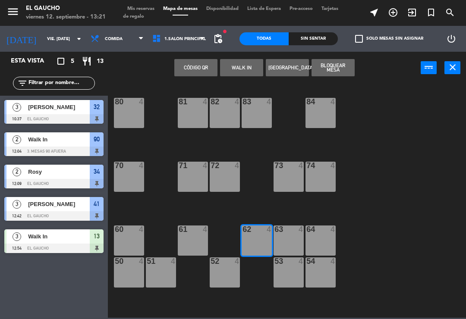
click at [241, 69] on button "WALK IN" at bounding box center [241, 67] width 43 height 17
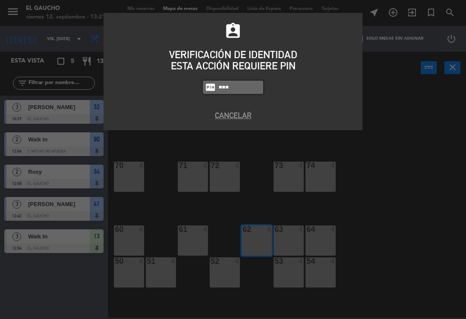
type input "3124"
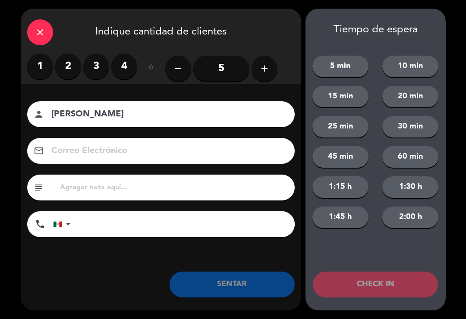
type input "[PERSON_NAME]"
click at [76, 62] on label "2" at bounding box center [68, 67] width 26 height 26
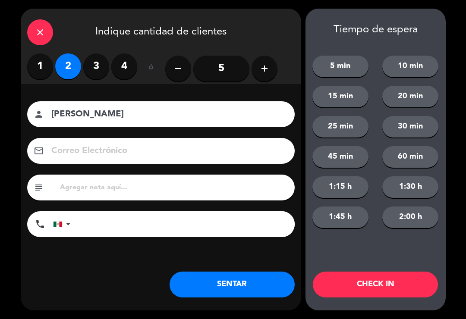
click at [232, 276] on button "SENTAR" at bounding box center [232, 285] width 125 height 26
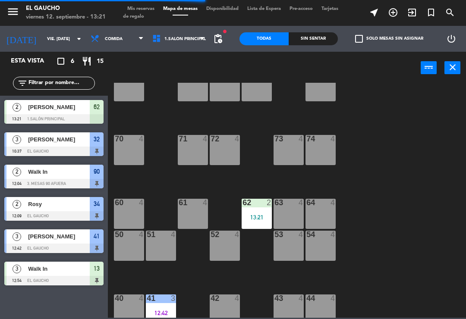
scroll to position [73, 0]
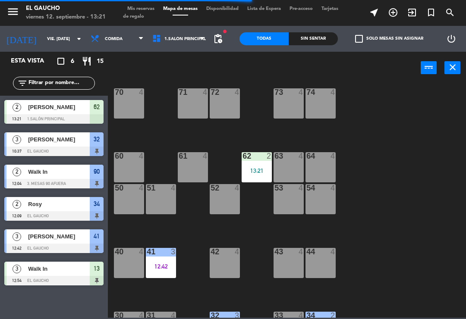
click at [263, 168] on div "13:21" at bounding box center [257, 171] width 30 height 6
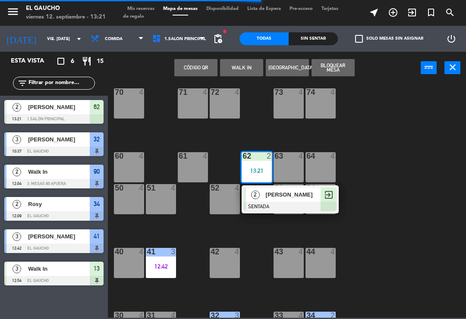
click at [268, 197] on span "[PERSON_NAME]" at bounding box center [293, 194] width 55 height 9
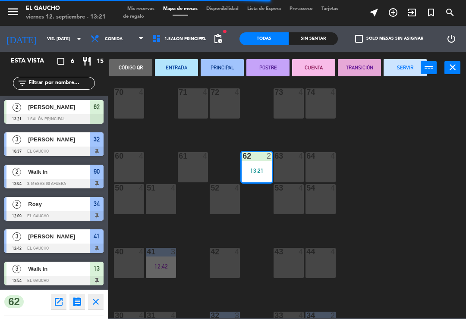
click at [230, 69] on button "PRINCIPAL" at bounding box center [222, 67] width 43 height 17
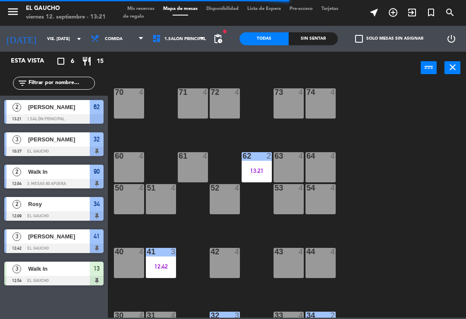
click at [161, 258] on div "41 3 12:42" at bounding box center [161, 263] width 30 height 30
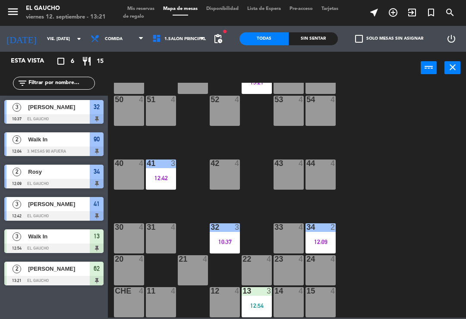
scroll to position [162, 0]
click at [321, 236] on div "34 2 12:09" at bounding box center [321, 239] width 30 height 30
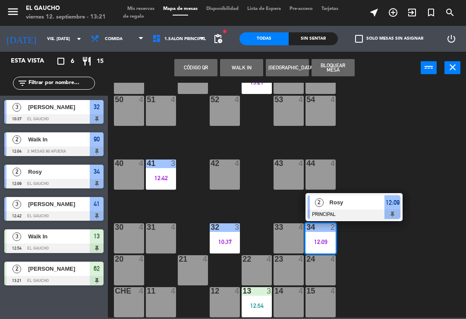
click at [352, 206] on span "Rosy" at bounding box center [357, 202] width 55 height 9
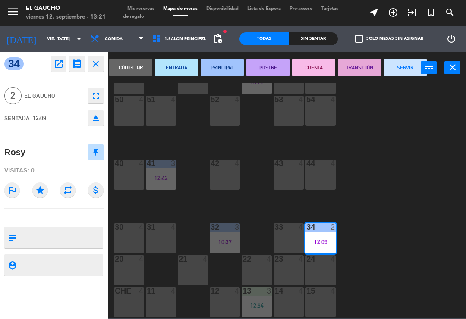
click at [393, 67] on button "SERVIR" at bounding box center [405, 67] width 43 height 17
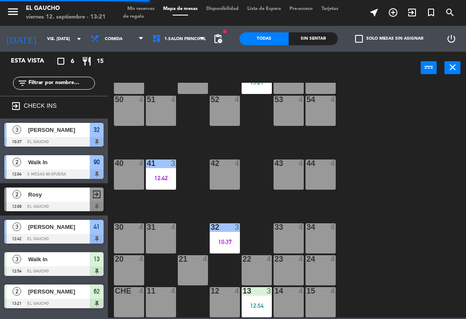
click at [256, 301] on div "13 3 12:54" at bounding box center [257, 302] width 30 height 30
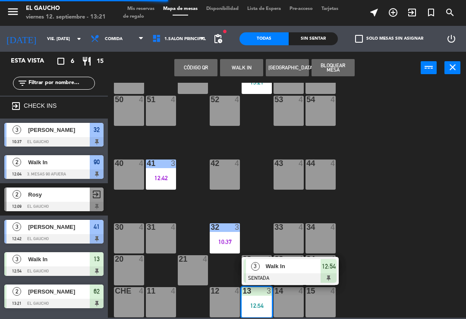
click at [279, 270] on span "Walk In" at bounding box center [293, 266] width 55 height 9
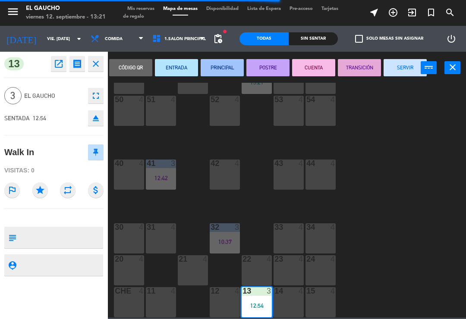
click at [224, 65] on button "PRINCIPAL" at bounding box center [222, 67] width 43 height 17
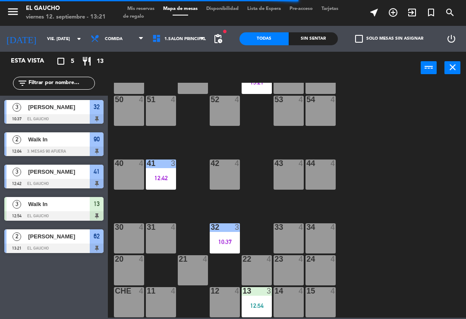
click at [407, 285] on div "84 4 80 4 83 4 82 4 81 4 70 4 71 4 72 4 73 4 74 4 63 4 62 2 13:21 61 4 60 4 64 …" at bounding box center [289, 200] width 353 height 235
click at [29, 147] on div at bounding box center [53, 151] width 99 height 9
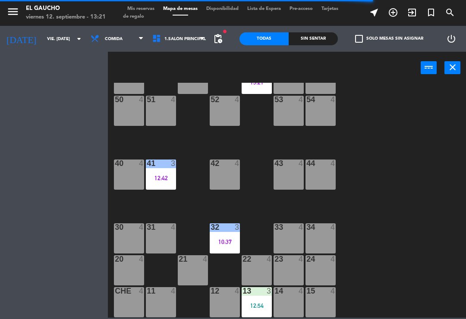
scroll to position [0, 0]
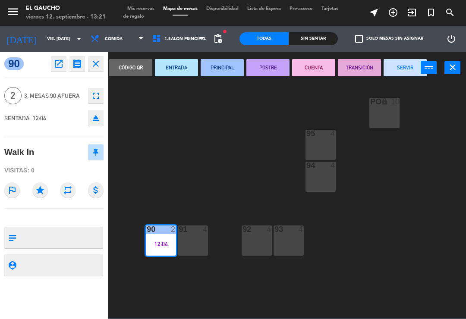
click at [397, 70] on button "SERVIR" at bounding box center [405, 67] width 43 height 17
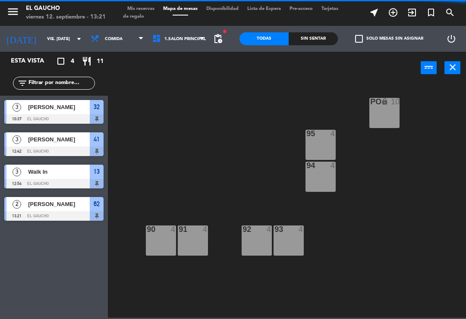
click at [77, 132] on div "[PERSON_NAME]" at bounding box center [58, 139] width 63 height 14
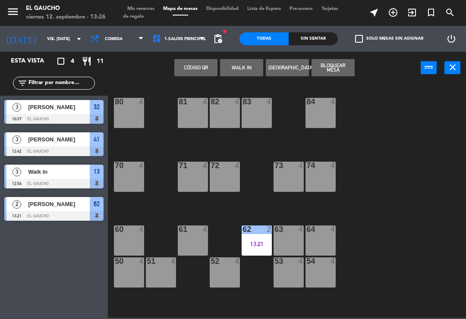
click at [117, 277] on div "50 4" at bounding box center [129, 273] width 30 height 30
click at [241, 66] on button "WALK IN" at bounding box center [241, 67] width 43 height 17
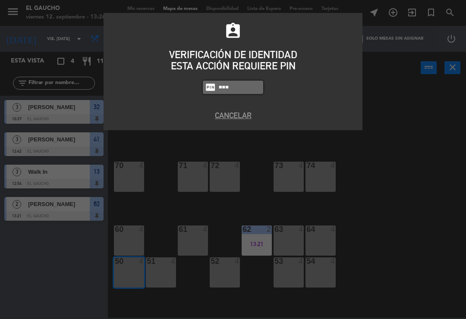
type input "3124"
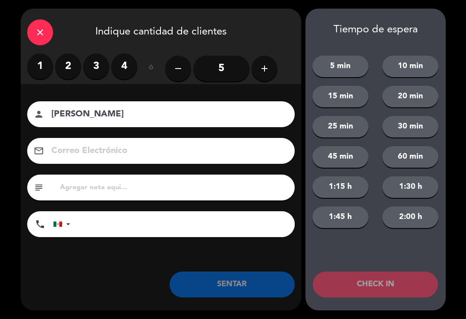
type input "[PERSON_NAME]"
click at [44, 62] on label "1" at bounding box center [40, 67] width 26 height 26
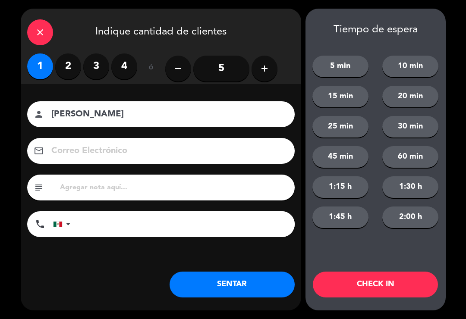
click at [238, 289] on button "SENTAR" at bounding box center [232, 285] width 125 height 26
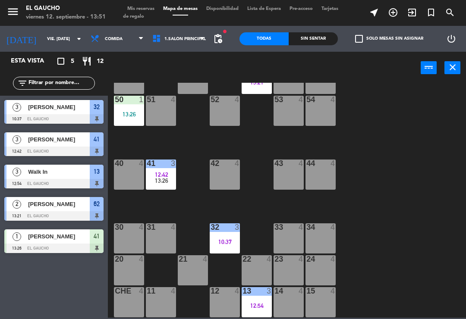
scroll to position [162, 0]
click at [230, 175] on div "42 4" at bounding box center [225, 175] width 30 height 30
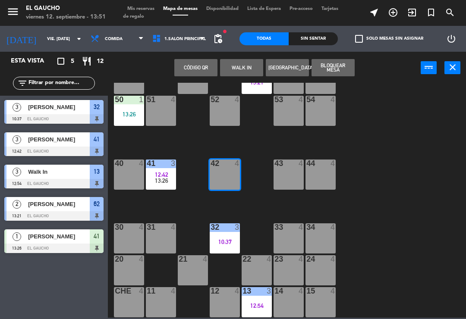
click at [244, 65] on button "WALK IN" at bounding box center [241, 67] width 43 height 17
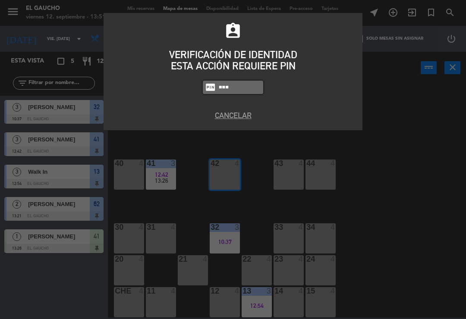
type input "3124"
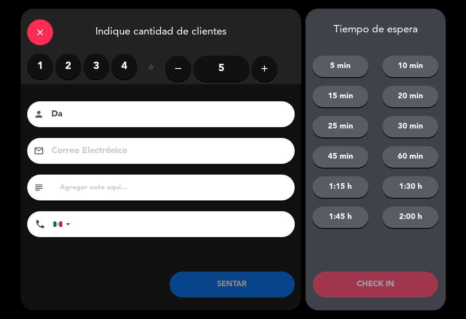
type input "D"
click at [227, 73] on input "5" at bounding box center [221, 69] width 56 height 26
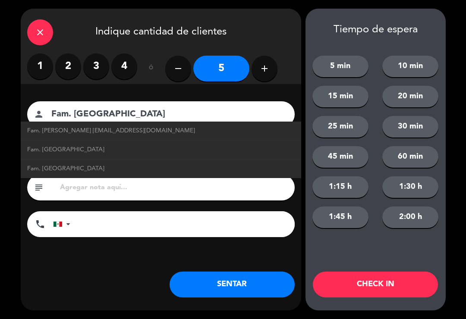
click at [116, 129] on span "Fam. [PERSON_NAME] [EMAIL_ADDRESS][DOMAIN_NAME]" at bounding box center [111, 131] width 168 height 10
type input "Fam. [GEOGRAPHIC_DATA]"
type input "[EMAIL_ADDRESS][DOMAIN_NAME]"
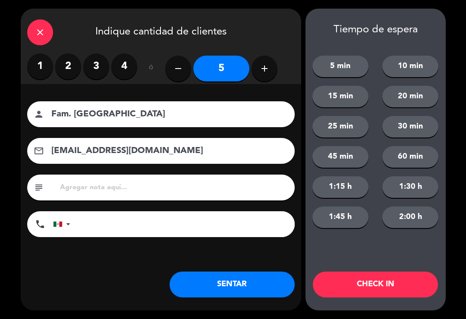
click at [238, 287] on button "SENTAR" at bounding box center [232, 285] width 125 height 26
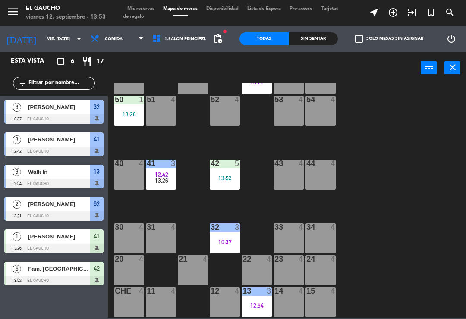
click at [289, 110] on div "53 4" at bounding box center [289, 111] width 30 height 30
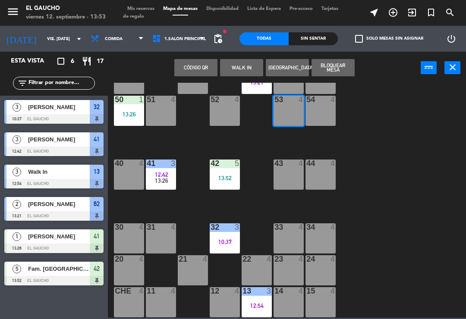
click at [238, 66] on button "WALK IN" at bounding box center [241, 67] width 43 height 17
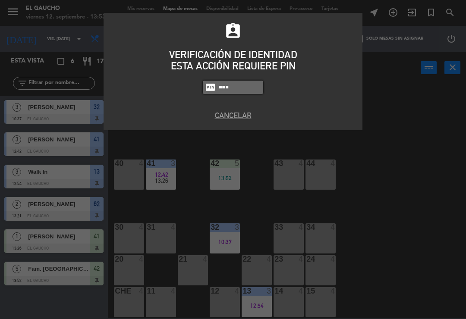
type input "3124"
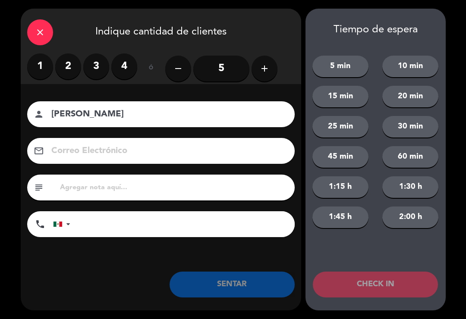
type input "[PERSON_NAME]"
click at [70, 60] on label "2" at bounding box center [68, 67] width 26 height 26
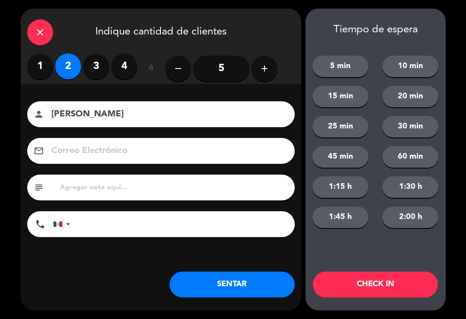
click at [104, 159] on input at bounding box center [166, 151] width 233 height 15
type input "[EMAIL_ADDRESS][DOMAIN_NAME]"
click at [231, 285] on button "SENTAR" at bounding box center [232, 285] width 125 height 26
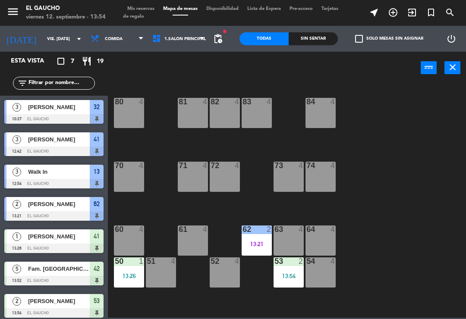
scroll to position [0, 0]
click at [195, 178] on div "71 4" at bounding box center [193, 177] width 30 height 30
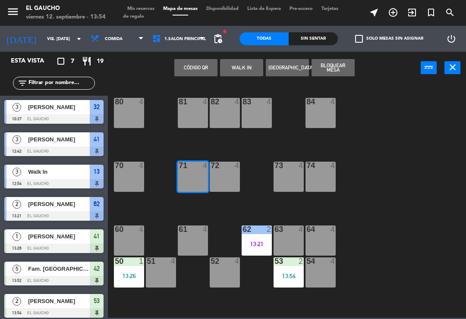
click at [241, 66] on button "WALK IN" at bounding box center [241, 67] width 43 height 17
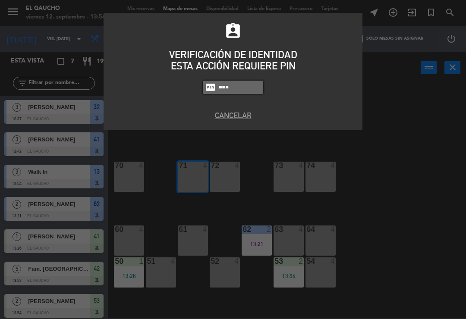
type input "3124"
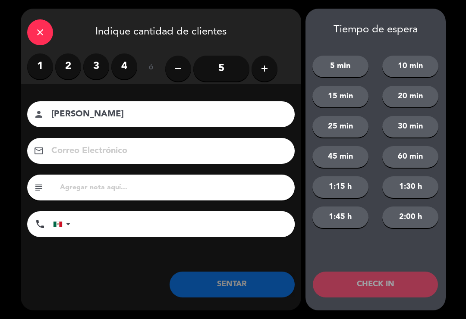
type input "[PERSON_NAME]"
click at [71, 66] on label "2" at bounding box center [68, 67] width 26 height 26
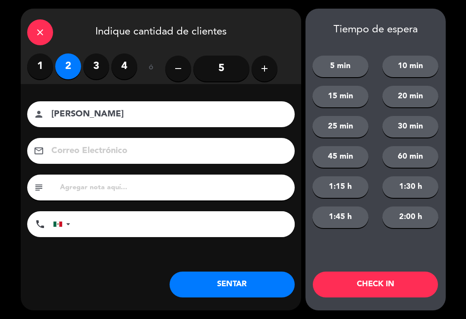
click at [239, 276] on button "SENTAR" at bounding box center [232, 285] width 125 height 26
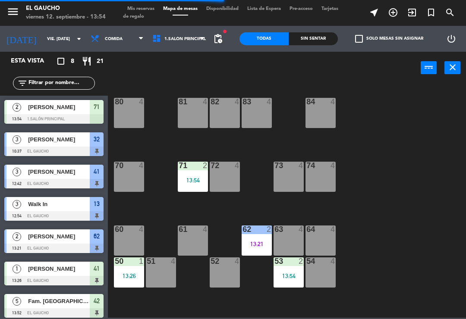
click at [160, 278] on div "51 4" at bounding box center [161, 273] width 30 height 30
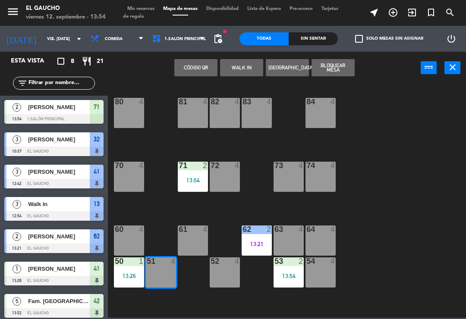
click at [239, 67] on button "WALK IN" at bounding box center [241, 67] width 43 height 17
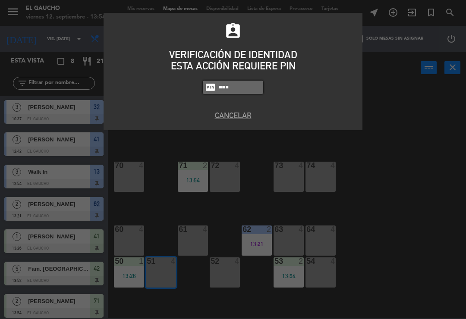
type input "3124"
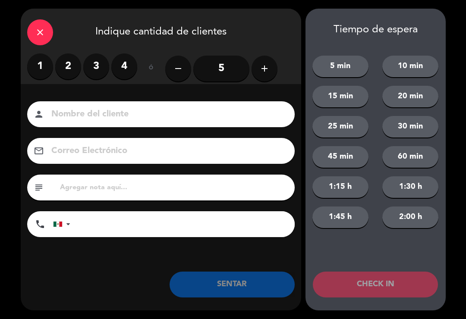
click at [67, 66] on label "2" at bounding box center [68, 67] width 26 height 26
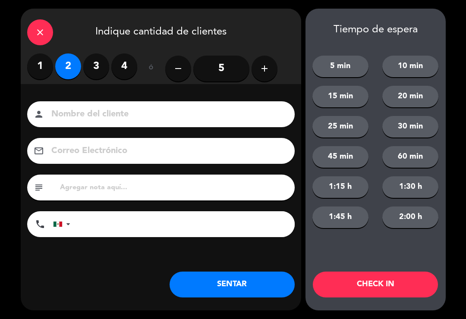
click at [227, 289] on button "SENTAR" at bounding box center [232, 285] width 125 height 26
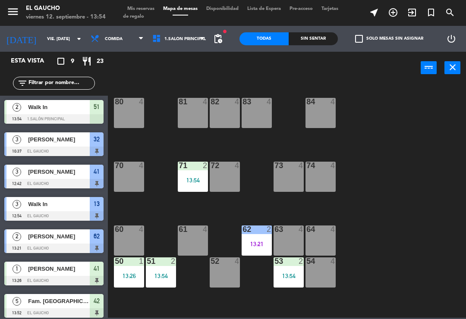
click at [124, 274] on div "13:26" at bounding box center [129, 276] width 30 height 6
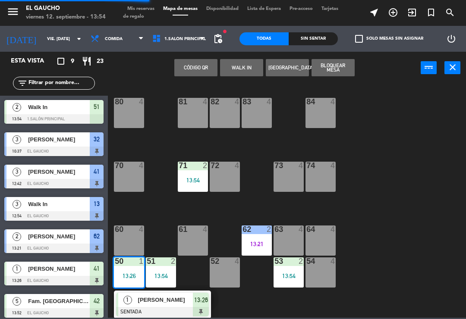
click at [168, 311] on div at bounding box center [162, 311] width 93 height 9
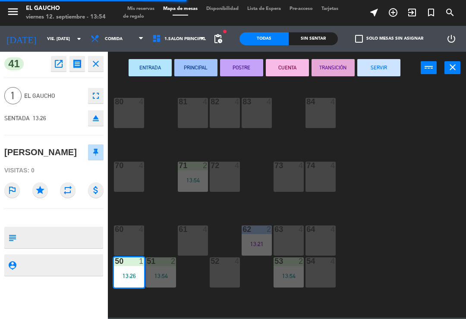
click at [191, 66] on button "PRINCIPAL" at bounding box center [195, 67] width 43 height 17
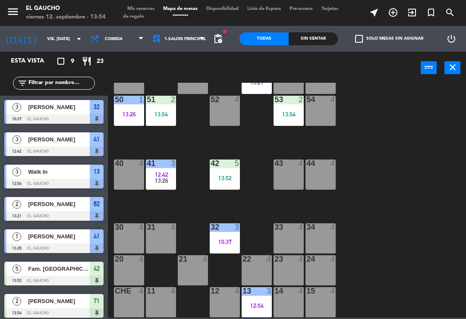
scroll to position [162, 0]
click at [161, 178] on span "13:26" at bounding box center [161, 180] width 13 height 7
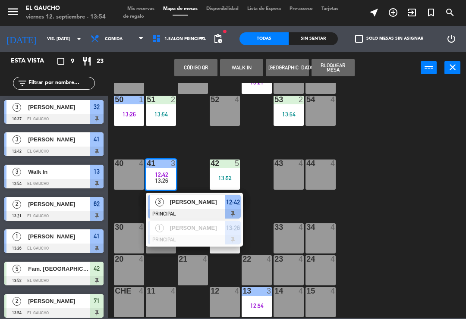
click at [127, 116] on div "13:26" at bounding box center [129, 114] width 30 height 6
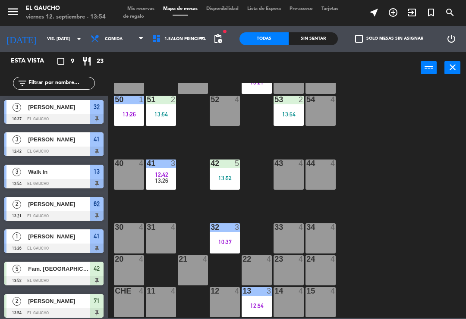
click at [198, 145] on div "84 4 80 4 83 4 82 4 81 4 70 4 71 2 13:54 72 4 73 4 74 4 63 4 62 2 13:21 61 4 60…" at bounding box center [289, 200] width 353 height 235
click at [125, 118] on div "50 1 13:26" at bounding box center [129, 111] width 30 height 30
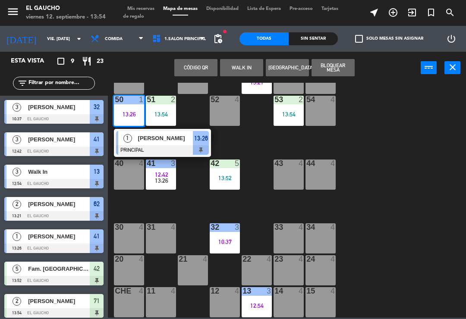
click at [183, 143] on span "[PERSON_NAME]" at bounding box center [165, 138] width 55 height 9
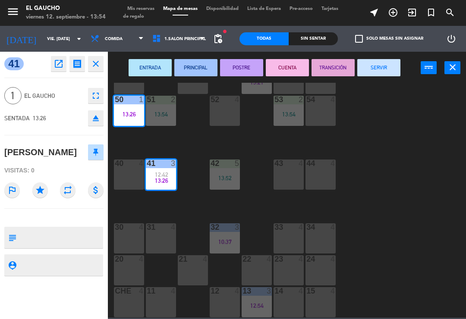
click at [379, 68] on button "SERVIR" at bounding box center [378, 67] width 43 height 17
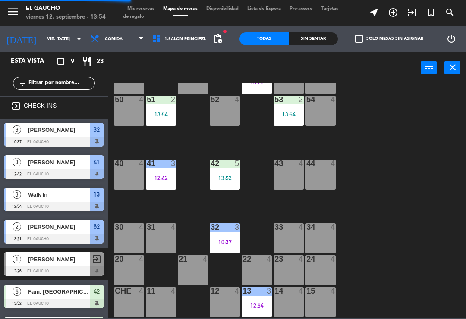
click at [166, 169] on div "41 3 12:42" at bounding box center [161, 175] width 30 height 30
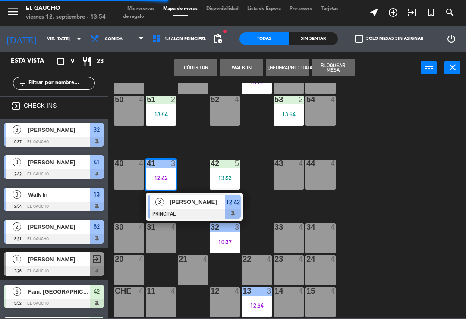
click at [186, 206] on span "[PERSON_NAME]" at bounding box center [197, 202] width 55 height 9
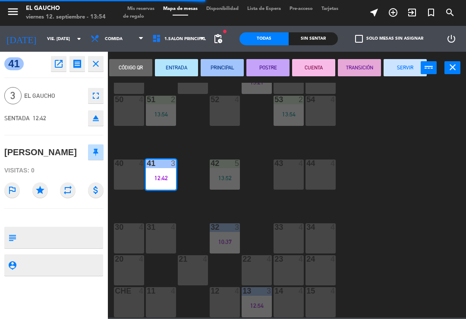
click at [395, 75] on button "SERVIR" at bounding box center [405, 67] width 43 height 17
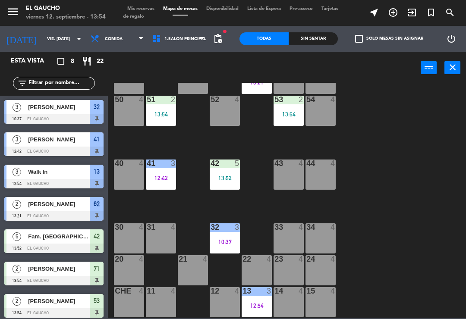
click at [224, 235] on div "32 3 10:37" at bounding box center [225, 239] width 30 height 30
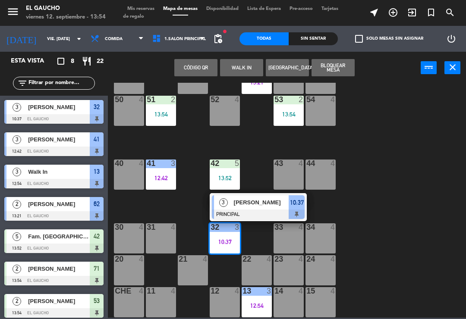
click at [260, 203] on span "[PERSON_NAME]" at bounding box center [261, 202] width 55 height 9
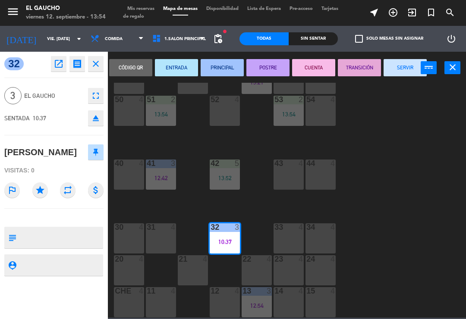
click at [390, 74] on button "SERVIR" at bounding box center [405, 67] width 43 height 17
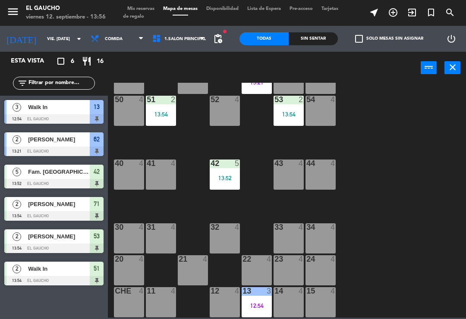
click at [292, 238] on div "33 4" at bounding box center [289, 239] width 30 height 30
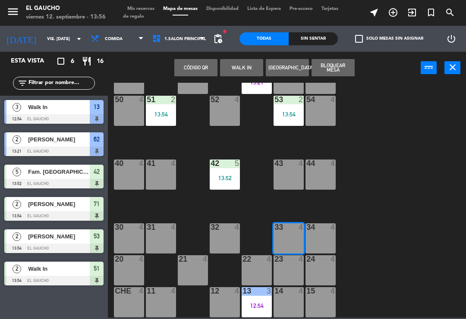
click at [240, 70] on button "WALK IN" at bounding box center [241, 67] width 43 height 17
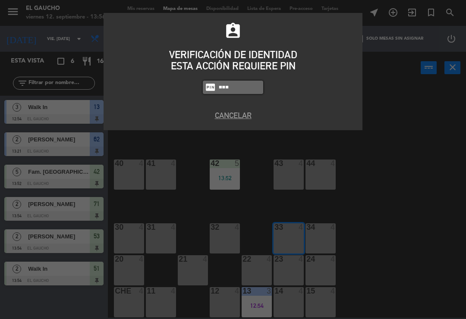
type input "3124"
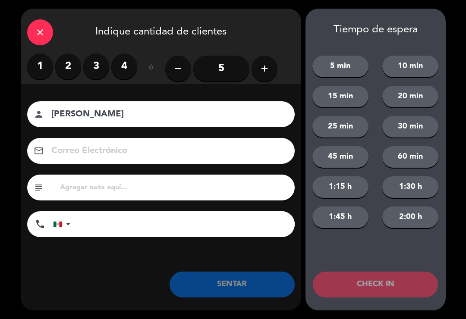
type input "[PERSON_NAME]"
click at [73, 62] on label "2" at bounding box center [68, 67] width 26 height 26
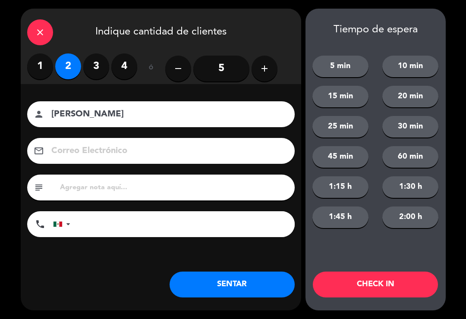
click at [254, 273] on button "SENTAR" at bounding box center [232, 285] width 125 height 26
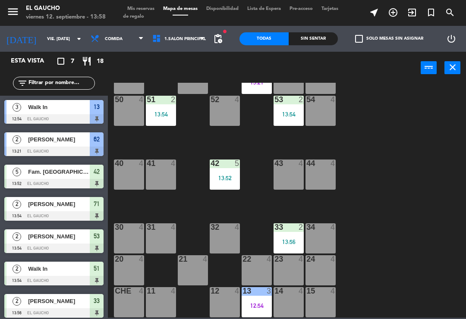
click at [292, 240] on div "13:56" at bounding box center [289, 242] width 30 height 6
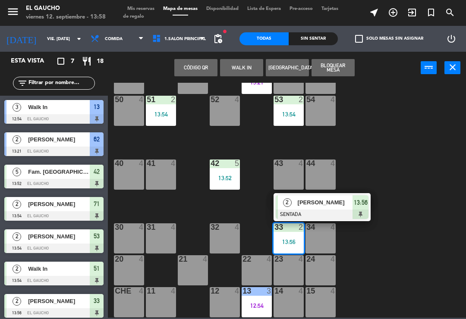
click at [333, 215] on div at bounding box center [322, 214] width 93 height 9
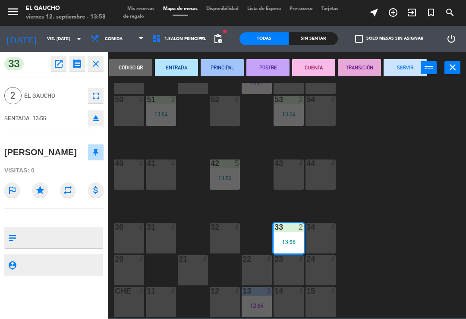
click at [179, 67] on button "ENTRADA" at bounding box center [176, 67] width 43 height 17
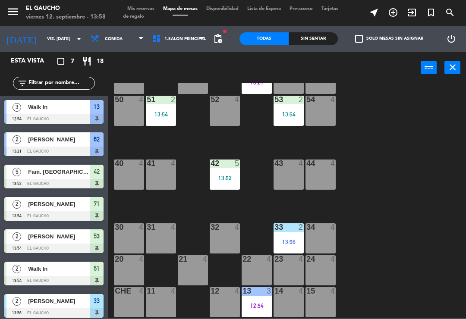
scroll to position [4, 0]
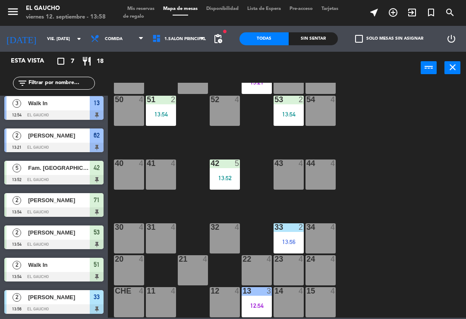
click at [223, 172] on div "42 5 13:52" at bounding box center [225, 175] width 30 height 30
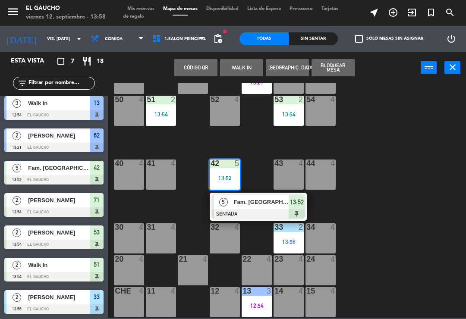
click at [242, 199] on span "Fam. [GEOGRAPHIC_DATA]" at bounding box center [261, 202] width 55 height 9
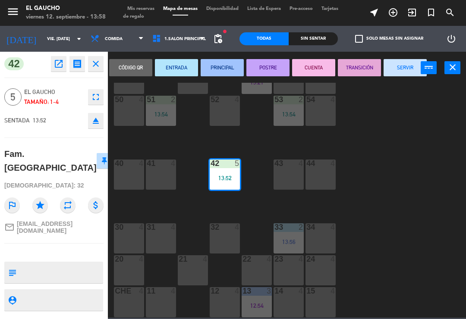
click at [174, 69] on button "ENTRADA" at bounding box center [176, 67] width 43 height 17
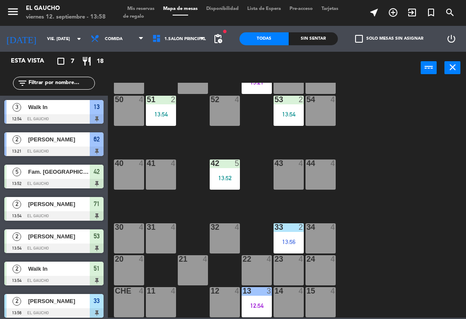
click at [164, 110] on div "51 2 13:54" at bounding box center [161, 111] width 30 height 30
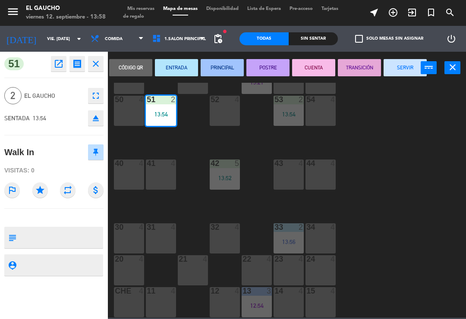
click at [177, 67] on button "ENTRADA" at bounding box center [176, 67] width 43 height 17
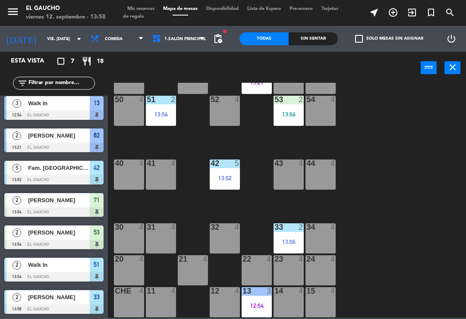
click at [314, 145] on div "84 4 80 4 83 4 82 4 81 4 70 4 71 2 13:54 72 4 73 4 74 4 63 4 62 2 13:21 61 4 60…" at bounding box center [289, 200] width 353 height 235
click at [295, 142] on div "84 4 80 4 83 4 82 4 81 4 70 4 71 2 13:54 72 4 73 4 74 4 63 4 62 2 13:21 61 4 60…" at bounding box center [289, 200] width 353 height 235
click at [287, 113] on div "13:54" at bounding box center [289, 114] width 30 height 6
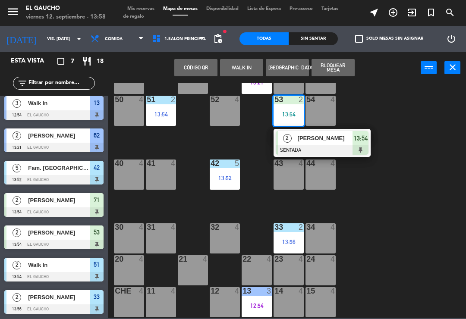
click at [311, 142] on span "[PERSON_NAME]" at bounding box center [325, 138] width 55 height 9
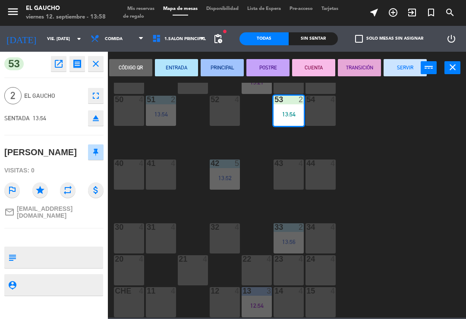
click at [171, 73] on button "ENTRADA" at bounding box center [176, 67] width 43 height 17
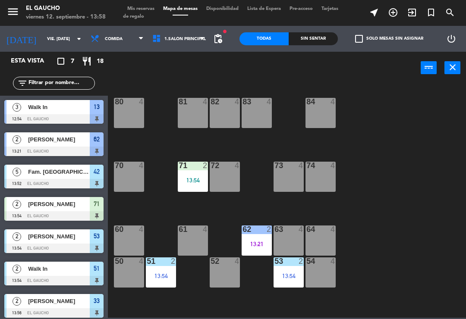
scroll to position [0, 0]
click at [217, 207] on div "84 4 80 4 83 4 82 4 81 4 70 4 71 2 13:54 72 4 73 4 74 4 63 4 62 2 13:21 61 4 60…" at bounding box center [289, 200] width 353 height 235
click at [383, 156] on div "84 4 80 4 83 4 82 4 81 4 70 4 71 2 13:54 72 4 73 4 74 4 63 4 62 2 13:21 61 4 60…" at bounding box center [289, 200] width 353 height 235
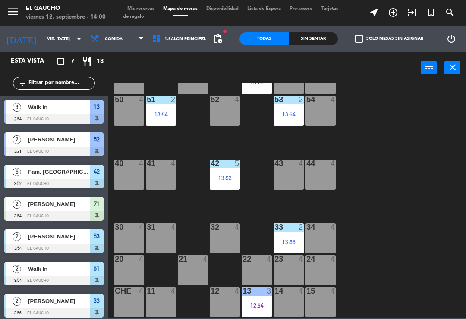
scroll to position [162, 0]
click at [198, 269] on div "21 4" at bounding box center [193, 270] width 30 height 30
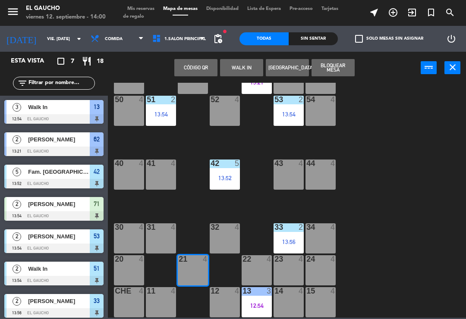
click at [250, 61] on button "WALK IN" at bounding box center [241, 67] width 43 height 17
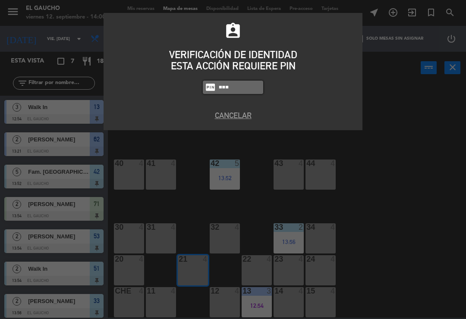
type input "3124"
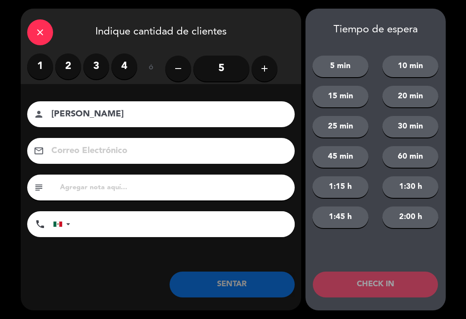
type input "[PERSON_NAME]"
click at [68, 67] on label "2" at bounding box center [68, 67] width 26 height 26
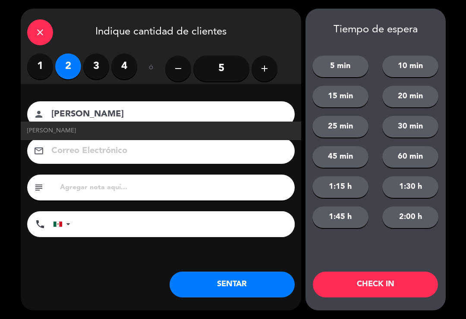
click at [149, 149] on input at bounding box center [166, 151] width 233 height 15
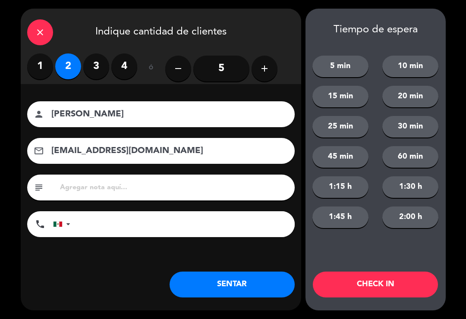
type input "[EMAIL_ADDRESS][DOMAIN_NAME]"
click at [233, 287] on button "SENTAR" at bounding box center [232, 285] width 125 height 26
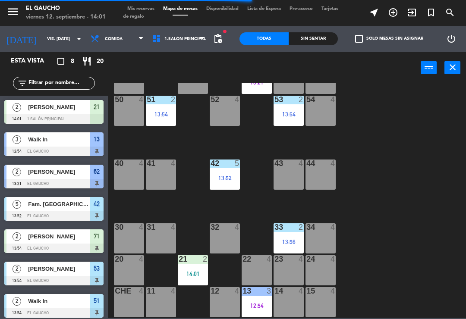
click at [221, 235] on div "32 4" at bounding box center [225, 239] width 30 height 30
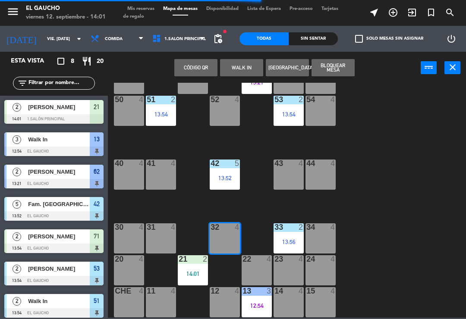
click at [236, 64] on button "WALK IN" at bounding box center [241, 67] width 43 height 17
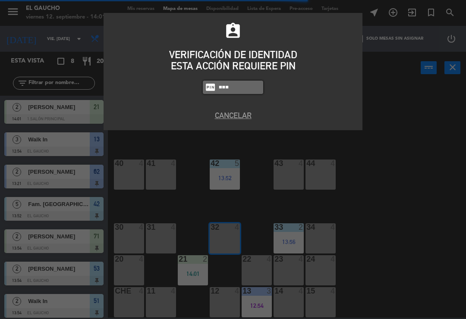
type input "3124"
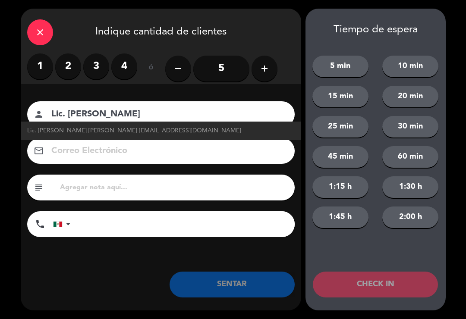
click at [177, 130] on span "Lic. [PERSON_NAME] [PERSON_NAME] [EMAIL_ADDRESS][DOMAIN_NAME]" at bounding box center [134, 131] width 214 height 10
type input "Lic. [PERSON_NAME] [PERSON_NAME]"
type input "[EMAIL_ADDRESS][DOMAIN_NAME]"
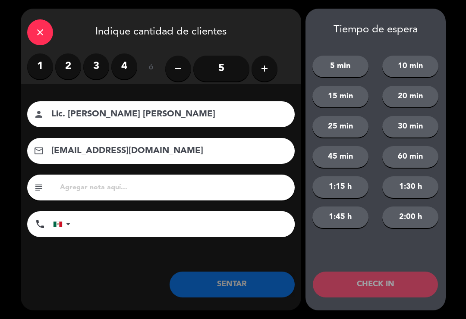
click at [242, 283] on button "SENTAR" at bounding box center [232, 285] width 125 height 26
click at [243, 284] on button "SENTAR" at bounding box center [232, 285] width 125 height 26
click at [72, 62] on label "2" at bounding box center [68, 67] width 26 height 26
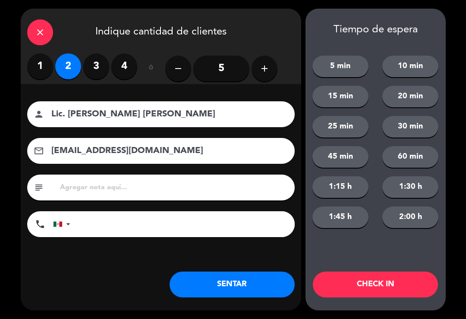
click at [244, 290] on button "SENTAR" at bounding box center [232, 285] width 125 height 26
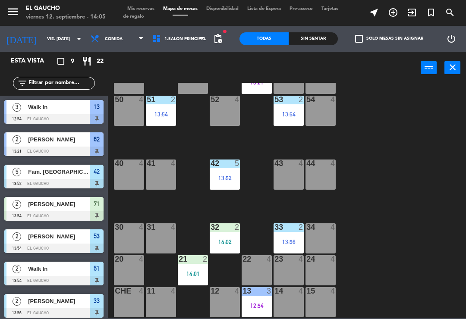
click at [190, 93] on div "61 4" at bounding box center [193, 79] width 30 height 30
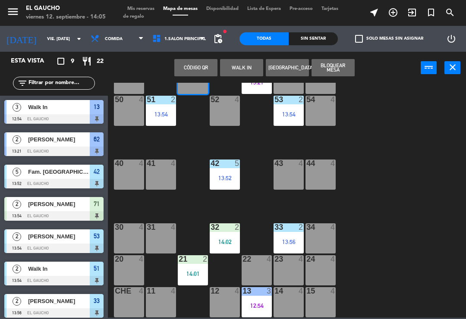
click at [251, 68] on button "WALK IN" at bounding box center [241, 67] width 43 height 17
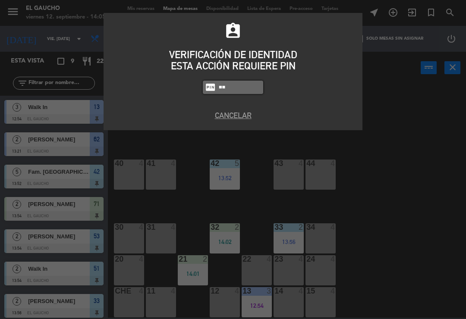
type input "3"
type input "3124"
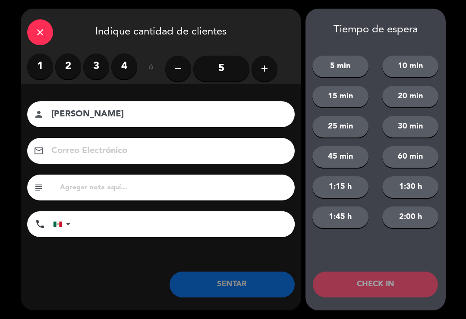
type input "[PERSON_NAME]"
click at [69, 69] on label "2" at bounding box center [68, 67] width 26 height 26
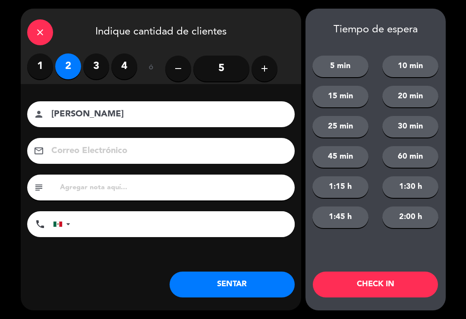
click at [240, 291] on button "SENTAR" at bounding box center [232, 285] width 125 height 26
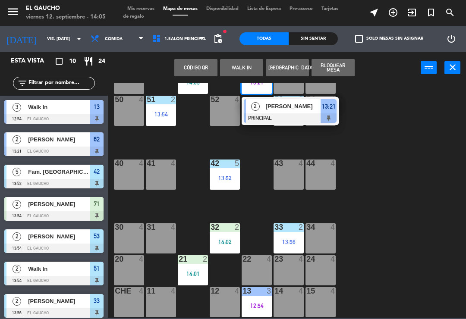
click at [264, 111] on div "2" at bounding box center [255, 106] width 19 height 14
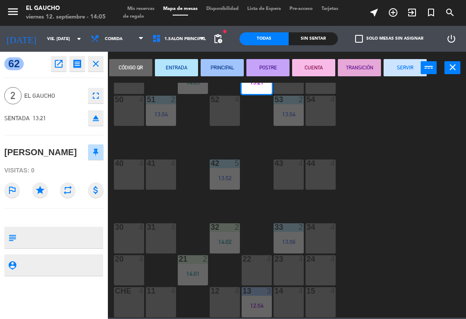
click at [398, 71] on button "SERVIR" at bounding box center [405, 67] width 43 height 17
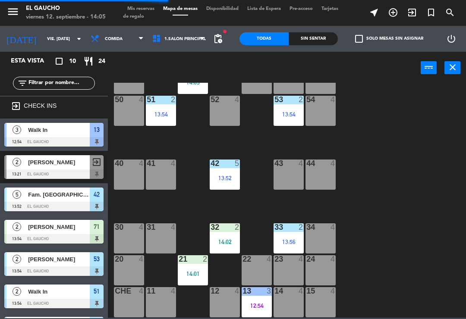
click at [287, 124] on div "53 2 13:54" at bounding box center [289, 111] width 30 height 30
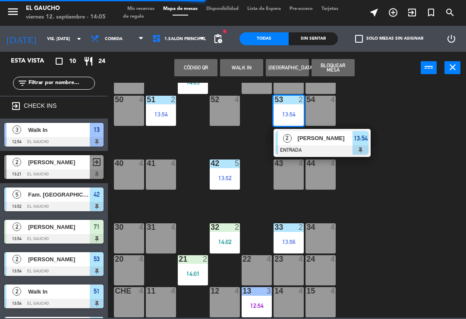
click at [319, 151] on div at bounding box center [322, 149] width 93 height 9
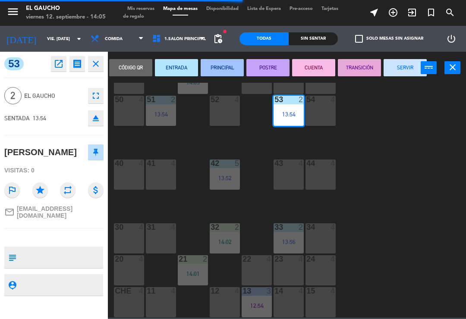
click at [217, 75] on button "PRINCIPAL" at bounding box center [222, 67] width 43 height 17
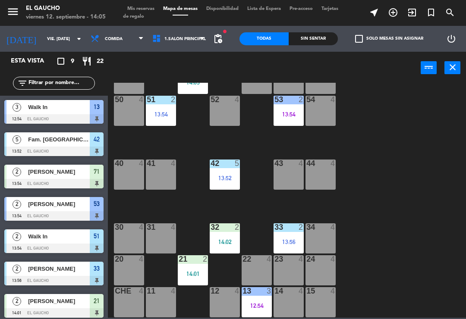
click at [163, 125] on div "51 2 13:54" at bounding box center [161, 111] width 30 height 30
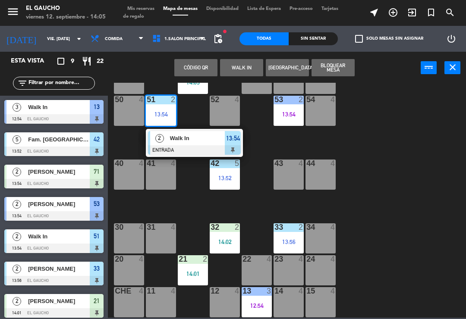
click at [180, 138] on span "Walk In" at bounding box center [197, 138] width 55 height 9
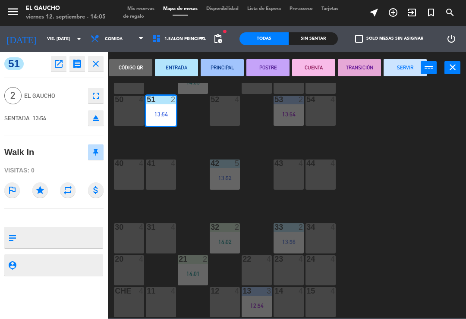
click at [218, 69] on button "PRINCIPAL" at bounding box center [222, 67] width 43 height 17
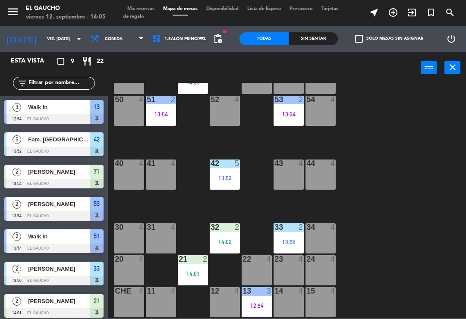
click at [238, 190] on div "42 5 13:52" at bounding box center [225, 175] width 30 height 30
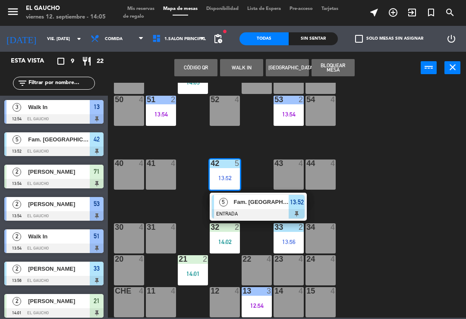
click at [221, 176] on div "13:52" at bounding box center [225, 178] width 30 height 6
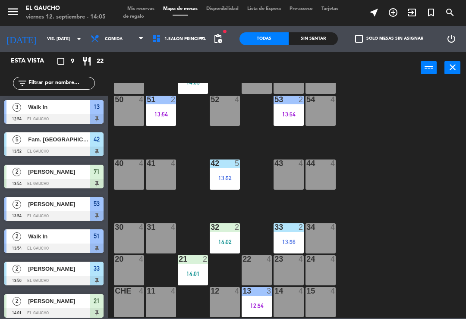
click at [225, 179] on div "13:52" at bounding box center [225, 178] width 30 height 6
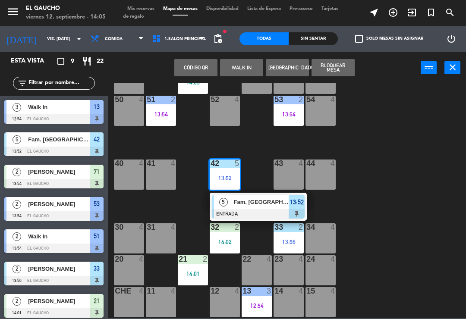
click at [253, 203] on span "Fam. [GEOGRAPHIC_DATA]" at bounding box center [261, 202] width 55 height 9
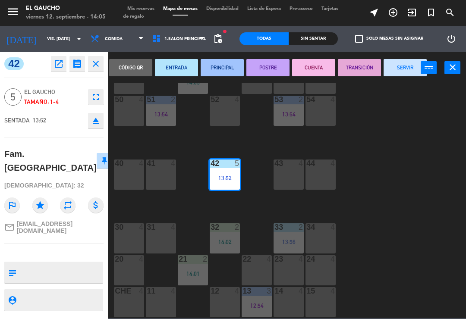
click at [224, 67] on button "PRINCIPAL" at bounding box center [222, 67] width 43 height 17
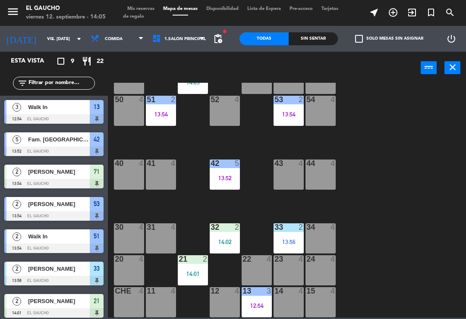
click at [223, 235] on div "32 2 14:02" at bounding box center [225, 239] width 30 height 30
click at [368, 200] on div "84 4 80 4 83 4 82 4 81 4 70 4 71 2 13:54 72 4 73 4 74 4 63 4 62 4 61 2 14:05 60…" at bounding box center [289, 200] width 353 height 235
click at [287, 241] on div "13:56" at bounding box center [289, 242] width 30 height 6
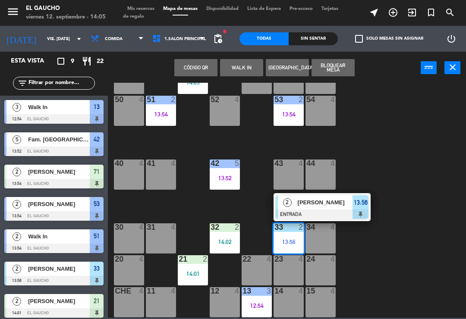
click at [337, 199] on span "[PERSON_NAME]" at bounding box center [325, 202] width 55 height 9
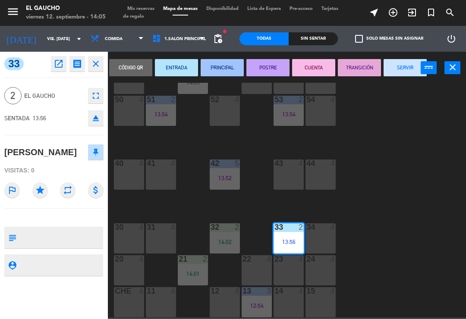
click at [224, 74] on button "PRINCIPAL" at bounding box center [222, 67] width 43 height 17
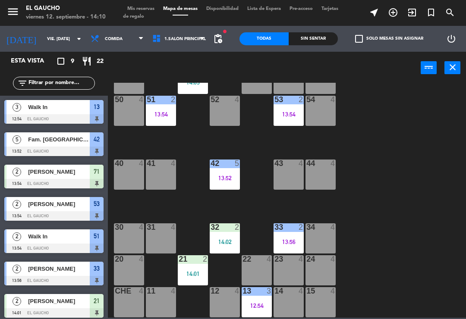
click at [289, 89] on div "63 4" at bounding box center [289, 79] width 30 height 30
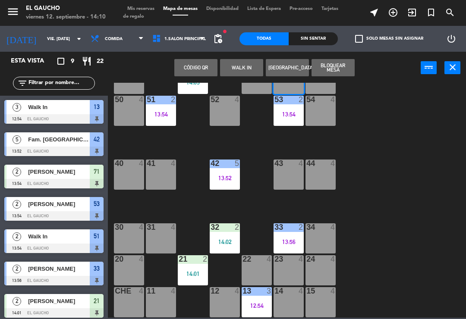
click at [230, 63] on button "WALK IN" at bounding box center [241, 67] width 43 height 17
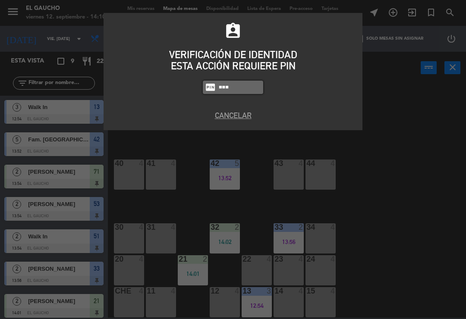
type input "3124"
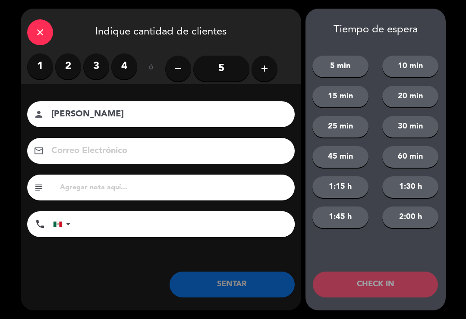
type input "[PERSON_NAME]"
click at [38, 63] on label "1" at bounding box center [40, 67] width 26 height 26
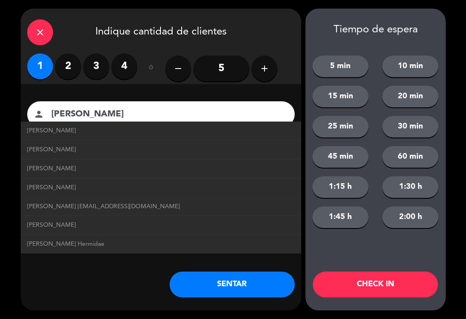
click at [128, 206] on span "[PERSON_NAME] [EMAIL_ADDRESS][DOMAIN_NAME]" at bounding box center [103, 207] width 153 height 10
type input "[EMAIL_ADDRESS][DOMAIN_NAME]"
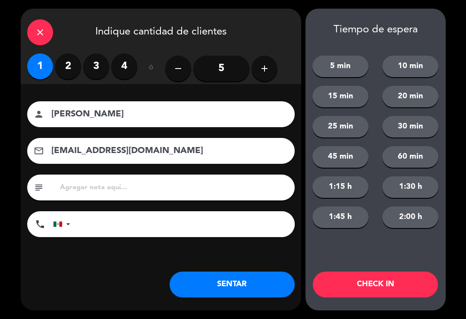
click at [228, 285] on button "SENTAR" at bounding box center [232, 285] width 125 height 26
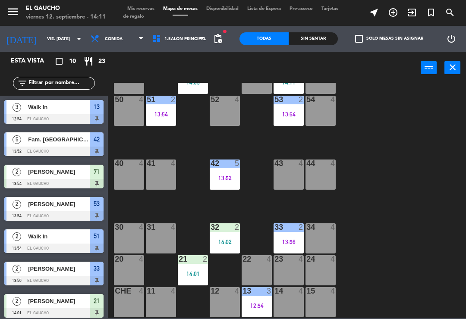
click at [224, 115] on div "52 4" at bounding box center [225, 111] width 30 height 30
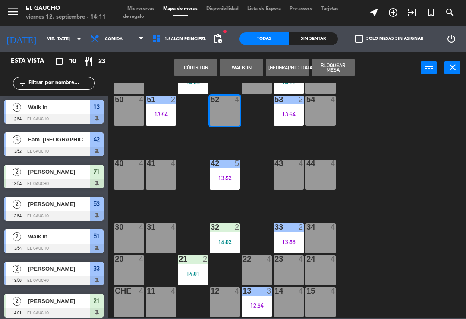
click at [245, 65] on button "WALK IN" at bounding box center [241, 67] width 43 height 17
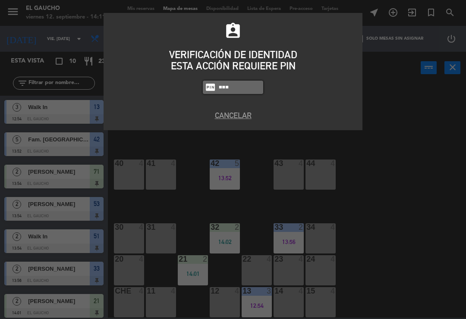
type input "3124"
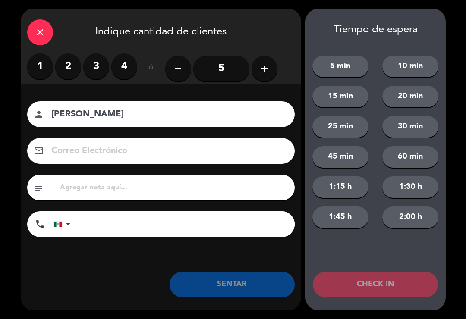
click at [91, 69] on label "3" at bounding box center [96, 67] width 26 height 26
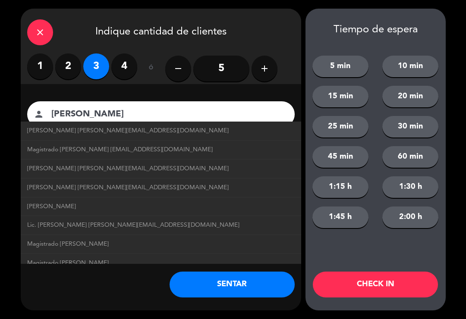
click at [161, 152] on span "Magistrado [PERSON_NAME] [EMAIL_ADDRESS][DOMAIN_NAME]" at bounding box center [120, 150] width 186 height 10
type input "Magistrado [PERSON_NAME]"
type input "[EMAIL_ADDRESS][DOMAIN_NAME]"
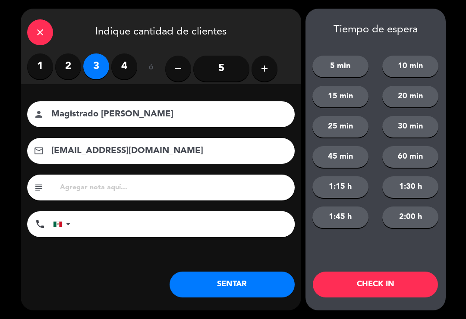
click at [241, 296] on button "SENTAR" at bounding box center [232, 285] width 125 height 26
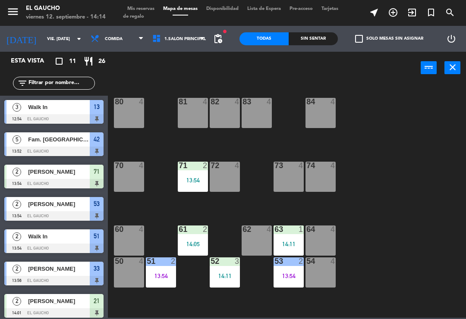
scroll to position [0, 0]
click at [319, 113] on div "84 4" at bounding box center [321, 113] width 30 height 30
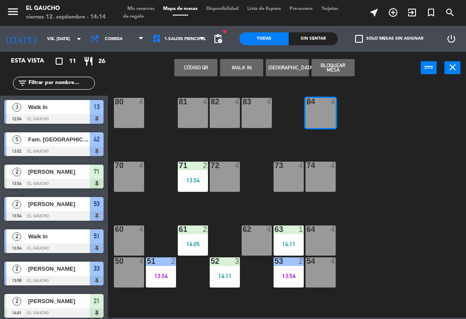
click at [236, 72] on button "WALK IN" at bounding box center [241, 67] width 43 height 17
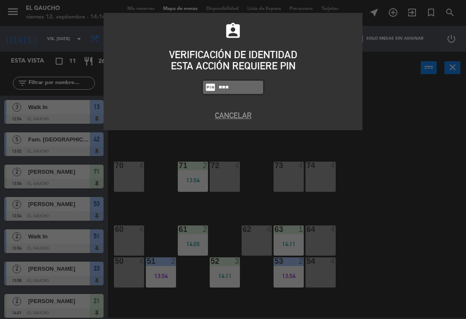
type input "3124"
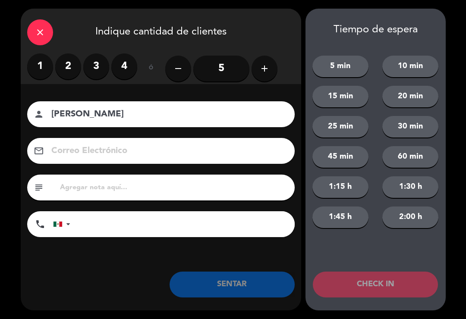
type input "[PERSON_NAME]"
click at [70, 68] on label "2" at bounding box center [68, 67] width 26 height 26
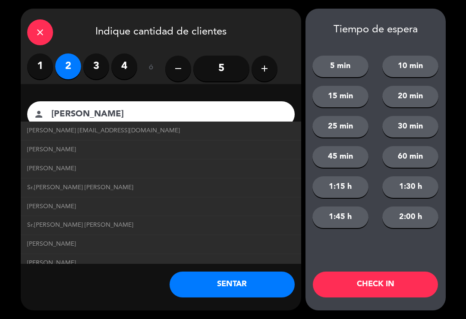
click at [137, 129] on span "[PERSON_NAME] [EMAIL_ADDRESS][DOMAIN_NAME]" at bounding box center [103, 131] width 153 height 10
type input "[EMAIL_ADDRESS][DOMAIN_NAME]"
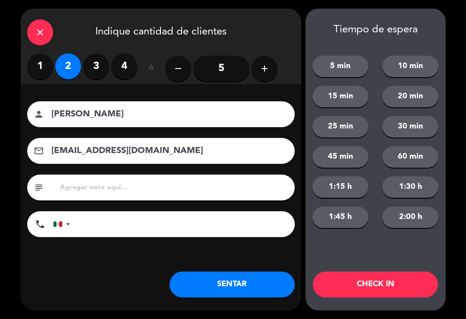
click at [230, 277] on button "SENTAR" at bounding box center [232, 285] width 125 height 26
click at [227, 263] on div "Nombre del cliente person [PERSON_NAME] Correo Electrónico email [EMAIL_ADDRESS…" at bounding box center [161, 183] width 281 height 199
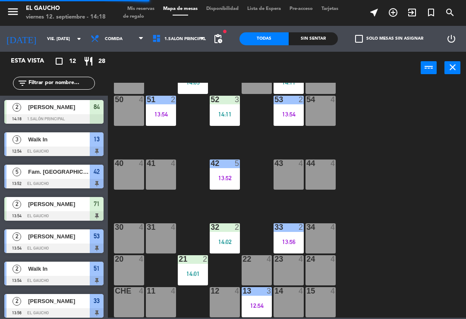
scroll to position [162, 0]
click at [322, 236] on div "34 4" at bounding box center [321, 239] width 30 height 30
click at [385, 244] on div "84 2 14:18 80 4 83 4 82 4 81 4 70 4 71 2 13:54 72 4 73 4 74 4 63 1 14:11 62 4 6…" at bounding box center [289, 200] width 353 height 235
click at [320, 277] on div "24 4" at bounding box center [321, 270] width 30 height 30
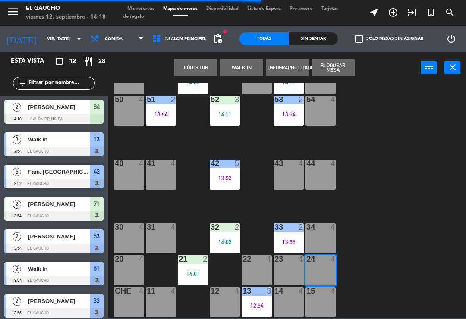
click at [243, 69] on button "WALK IN" at bounding box center [241, 67] width 43 height 17
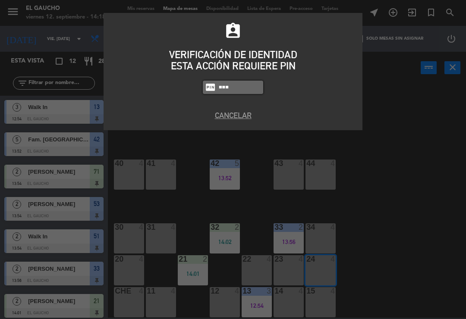
type input "3124"
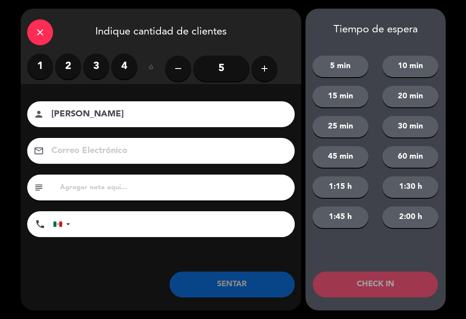
type input "[PERSON_NAME]"
click at [76, 67] on label "2" at bounding box center [68, 67] width 26 height 26
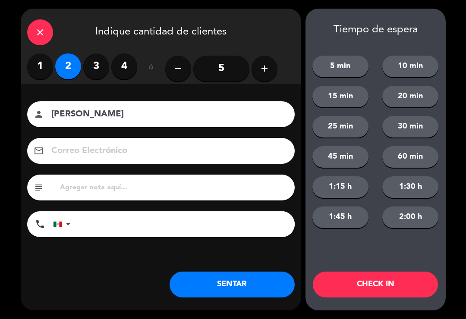
click at [102, 152] on input at bounding box center [166, 151] width 233 height 15
type input "[EMAIL_ADDRESS][DOMAIN_NAME]"
click at [233, 283] on button "SENTAR" at bounding box center [232, 285] width 125 height 26
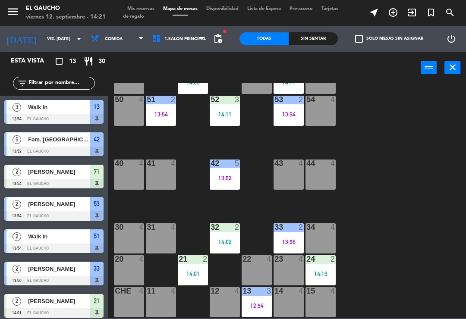
click at [161, 173] on div "41 4" at bounding box center [161, 175] width 30 height 30
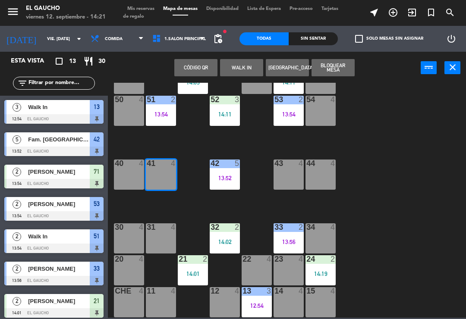
click at [241, 65] on button "WALK IN" at bounding box center [241, 67] width 43 height 17
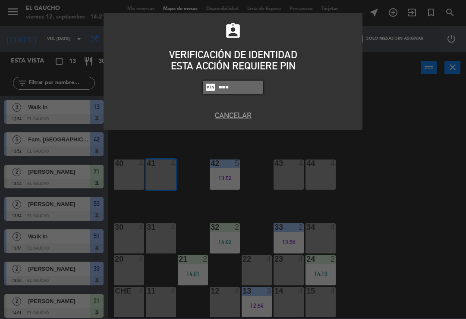
type input "3124"
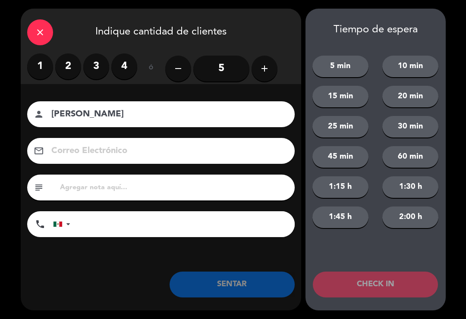
type input "[PERSON_NAME]"
click at [75, 68] on label "2" at bounding box center [68, 67] width 26 height 26
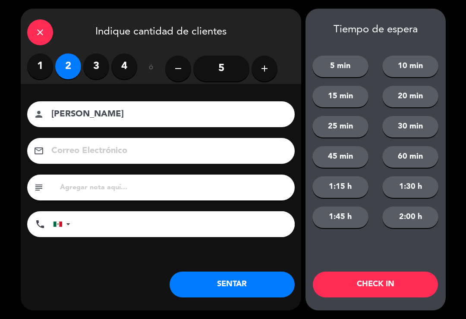
click at [222, 290] on button "SENTAR" at bounding box center [232, 285] width 125 height 26
click at [211, 300] on div "close Indique cantidad de clientes 1 2 3 4 ó remove 5 add Nombre del cliente pe…" at bounding box center [161, 160] width 281 height 302
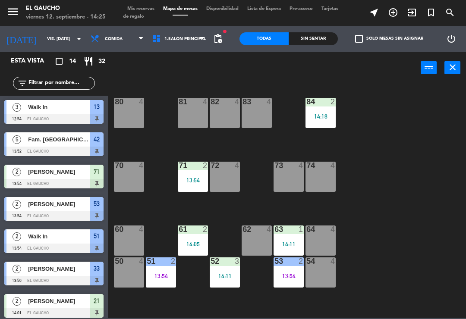
scroll to position [0, 0]
click at [224, 115] on div "82 4" at bounding box center [225, 113] width 30 height 30
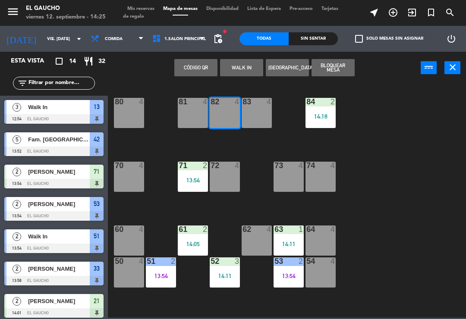
click at [245, 67] on button "WALK IN" at bounding box center [241, 67] width 43 height 17
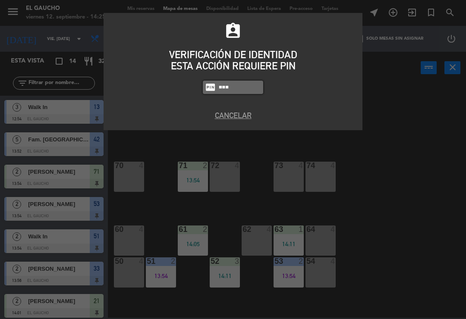
type input "3124"
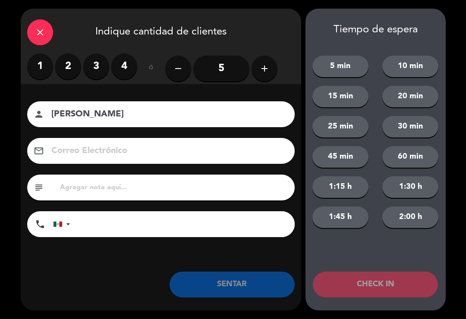
type input "[PERSON_NAME]"
click at [224, 65] on input "5" at bounding box center [221, 69] width 56 height 26
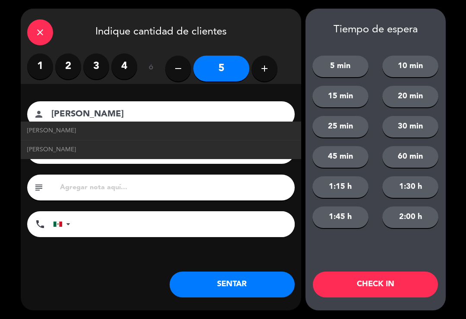
click at [165, 116] on input "[PERSON_NAME]" at bounding box center [166, 114] width 233 height 15
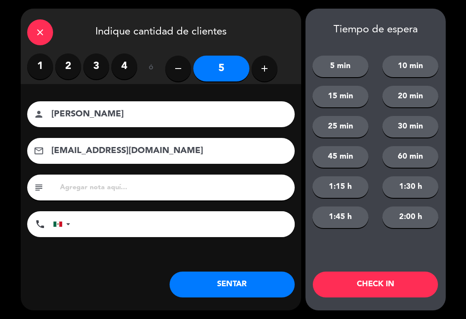
type input "[EMAIL_ADDRESS][DOMAIN_NAME]"
click at [225, 290] on button "SENTAR" at bounding box center [232, 285] width 125 height 26
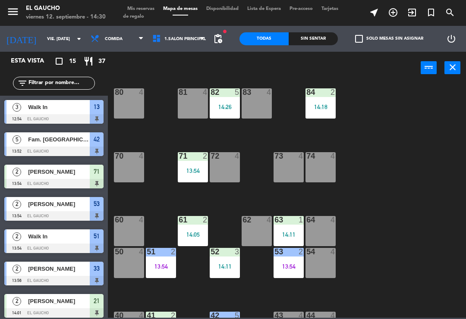
scroll to position [8, 0]
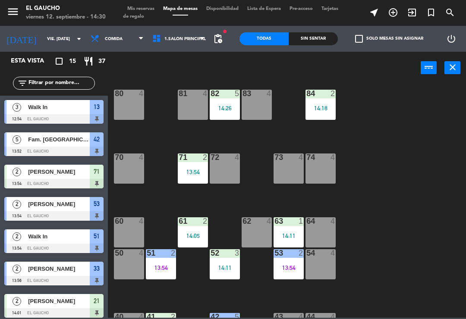
click at [328, 270] on div "54 4" at bounding box center [321, 264] width 30 height 30
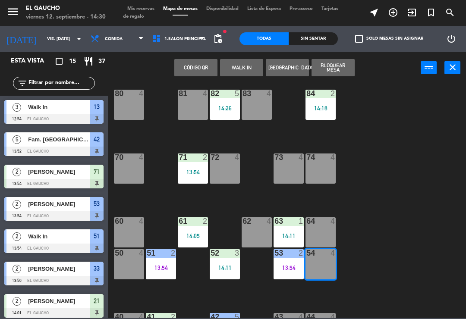
click at [245, 70] on button "WALK IN" at bounding box center [241, 67] width 43 height 17
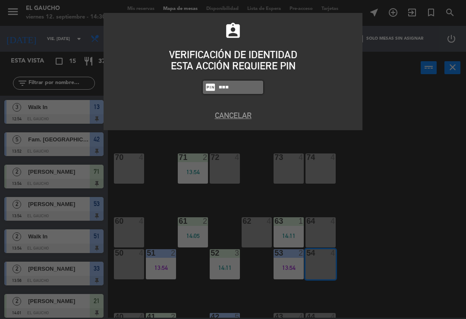
type input "3124"
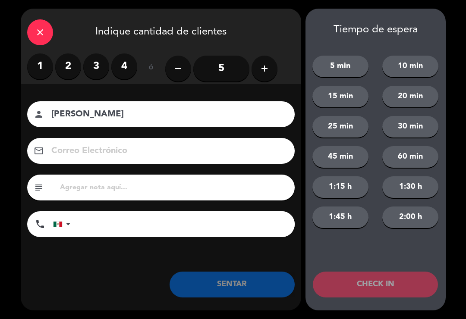
type input "[PERSON_NAME]"
click at [97, 68] on label "3" at bounding box center [96, 67] width 26 height 26
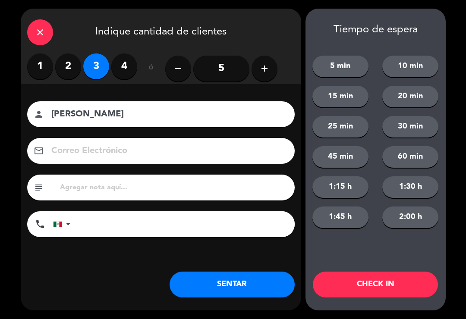
click at [217, 294] on button "SENTAR" at bounding box center [232, 285] width 125 height 26
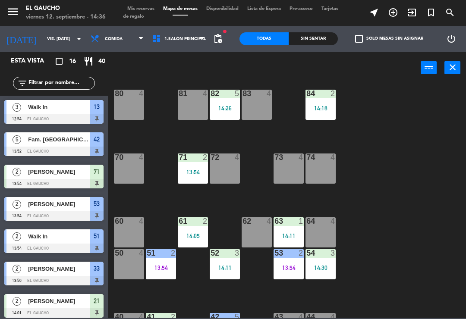
click at [328, 108] on div "14:18" at bounding box center [321, 108] width 30 height 6
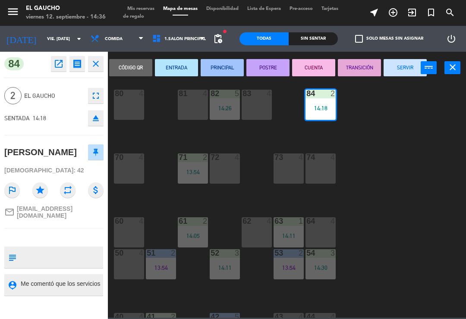
click at [218, 68] on button "PRINCIPAL" at bounding box center [222, 67] width 43 height 17
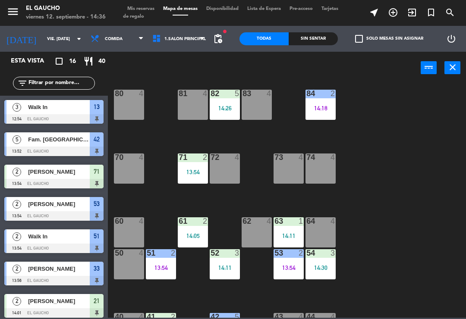
scroll to position [23, 0]
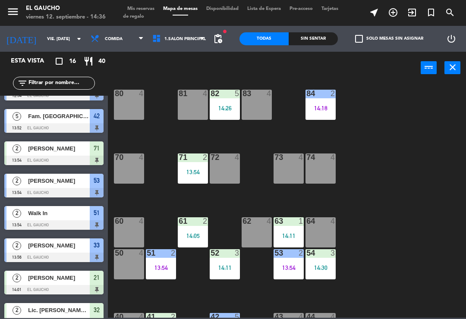
click at [193, 172] on div "13:54" at bounding box center [193, 172] width 30 height 6
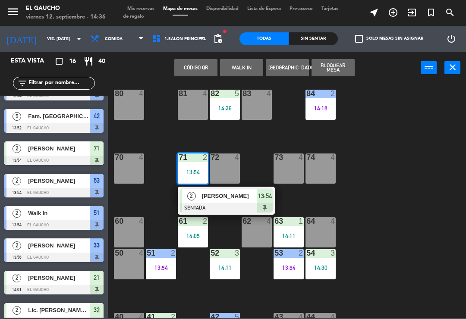
click at [221, 200] on span "[PERSON_NAME]" at bounding box center [229, 196] width 55 height 9
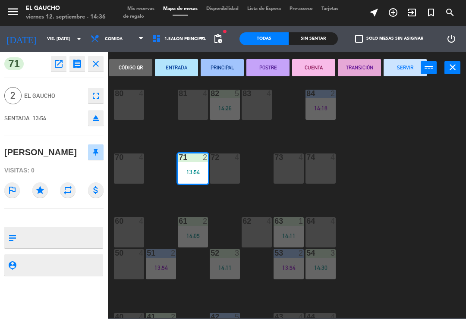
click at [225, 66] on button "PRINCIPAL" at bounding box center [222, 67] width 43 height 17
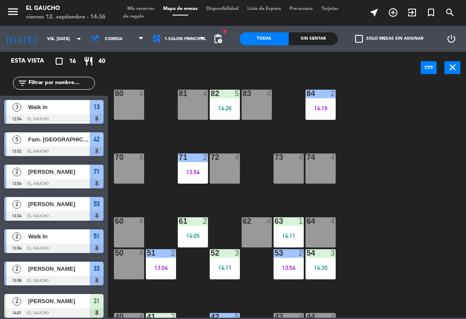
click at [192, 228] on div "61 2 14:05" at bounding box center [193, 233] width 30 height 30
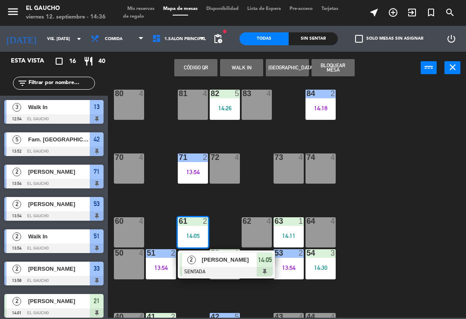
click at [220, 272] on div at bounding box center [226, 271] width 93 height 9
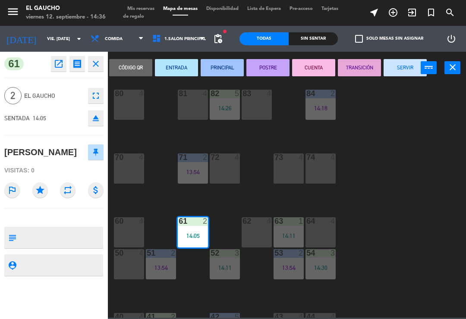
click at [227, 68] on button "PRINCIPAL" at bounding box center [222, 67] width 43 height 17
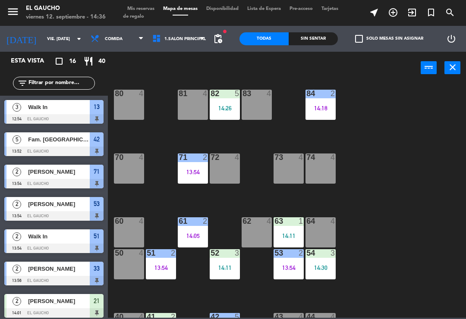
scroll to position [0, 0]
click at [294, 239] on div "14:11" at bounding box center [289, 236] width 30 height 6
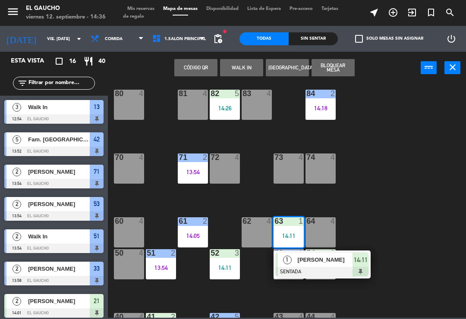
click at [321, 272] on div at bounding box center [322, 271] width 93 height 9
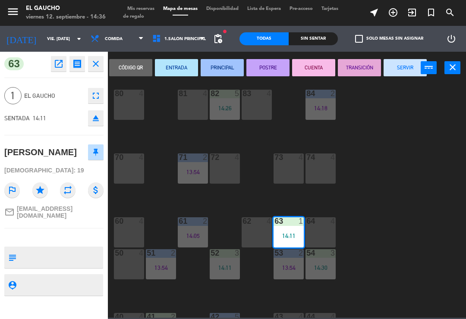
click at [230, 69] on button "PRINCIPAL" at bounding box center [222, 67] width 43 height 17
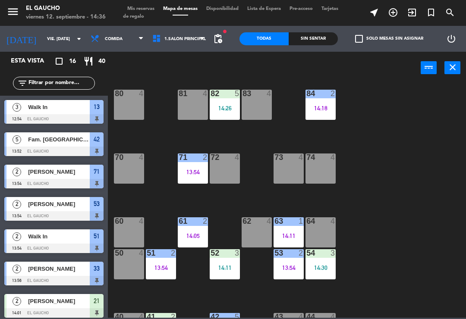
click at [328, 268] on div "14:30" at bounding box center [321, 268] width 30 height 6
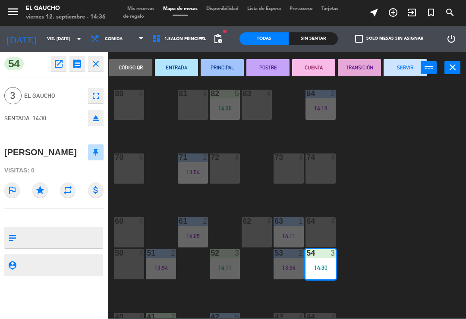
click at [170, 65] on button "ENTRADA" at bounding box center [176, 67] width 43 height 17
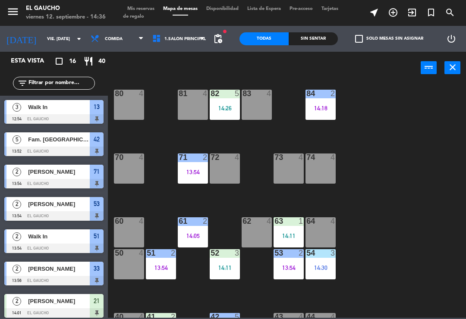
scroll to position [153, 0]
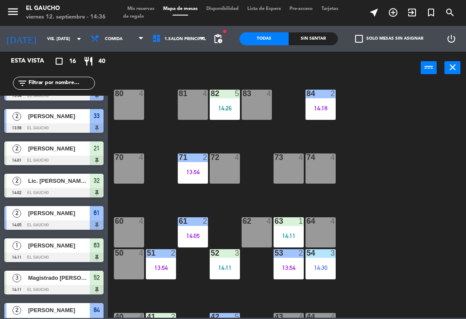
click at [227, 265] on div "14:11" at bounding box center [225, 268] width 30 height 6
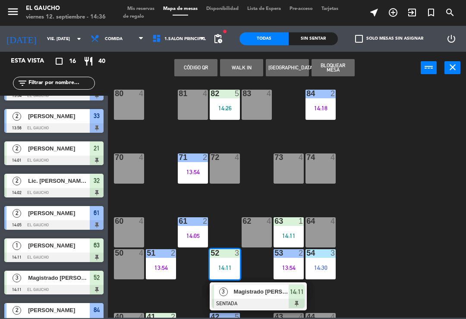
click at [235, 299] on div at bounding box center [258, 303] width 93 height 9
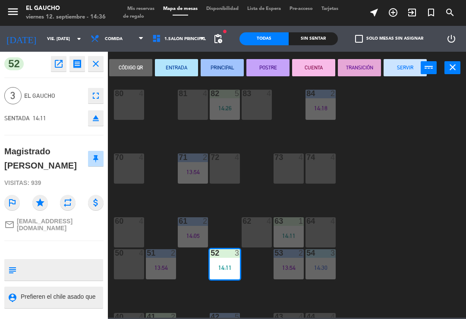
click at [219, 64] on button "PRINCIPAL" at bounding box center [222, 67] width 43 height 17
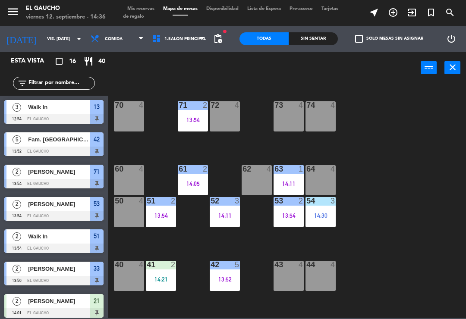
scroll to position [60, 0]
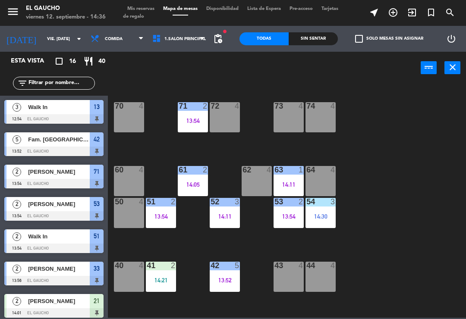
click at [163, 224] on div "51 2 13:54" at bounding box center [161, 213] width 30 height 30
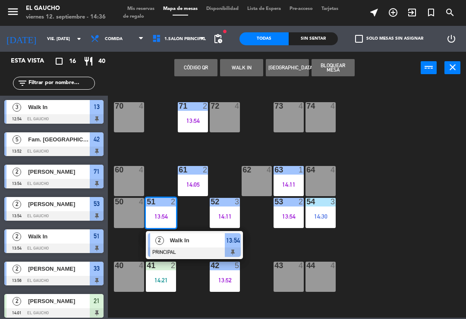
click at [186, 243] on span "Walk In" at bounding box center [197, 240] width 55 height 9
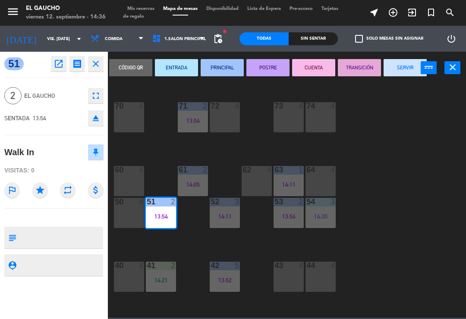
click at [406, 75] on button "SERVIR" at bounding box center [405, 67] width 43 height 17
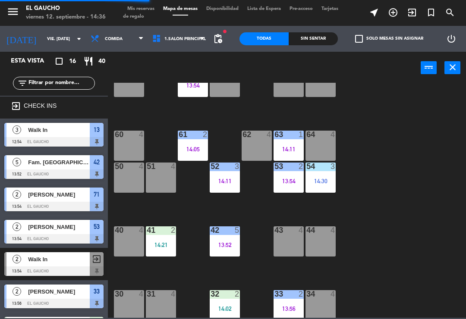
scroll to position [94, 0]
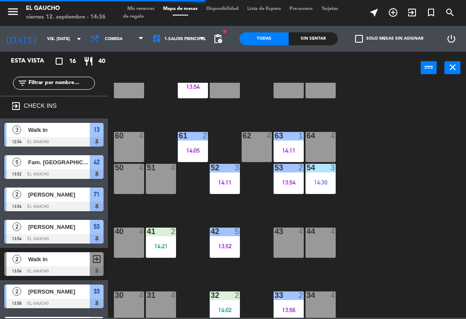
click at [156, 244] on div "14:21" at bounding box center [161, 246] width 30 height 6
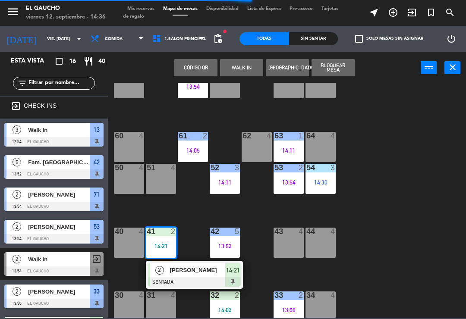
click at [198, 277] on div "[PERSON_NAME]" at bounding box center [197, 270] width 56 height 14
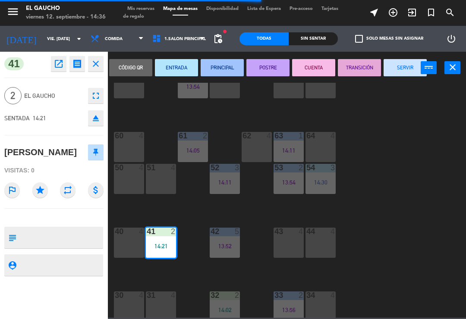
click at [225, 66] on button "PRINCIPAL" at bounding box center [222, 67] width 43 height 17
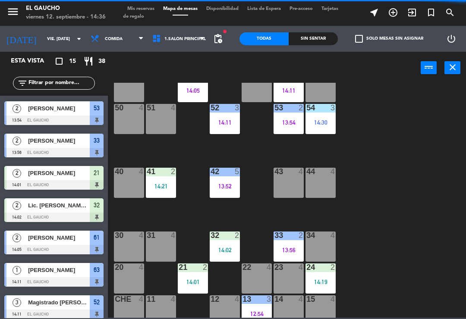
scroll to position [154, 0]
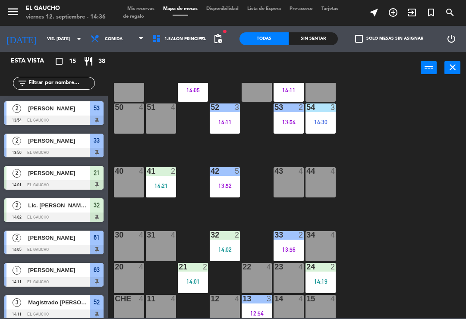
click at [227, 250] on div "14:02" at bounding box center [225, 250] width 30 height 6
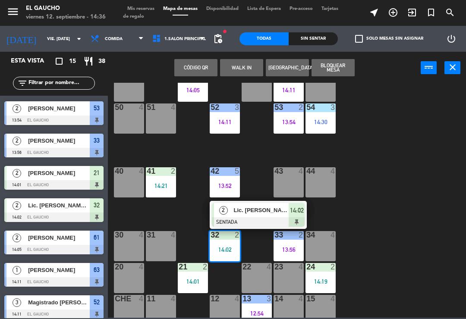
click at [250, 219] on div at bounding box center [258, 222] width 93 height 9
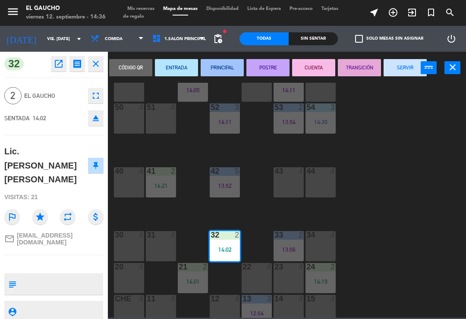
click at [221, 70] on button "PRINCIPAL" at bounding box center [222, 67] width 43 height 17
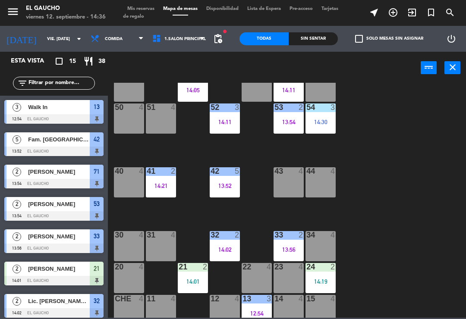
click at [198, 279] on div "14:01" at bounding box center [193, 282] width 30 height 6
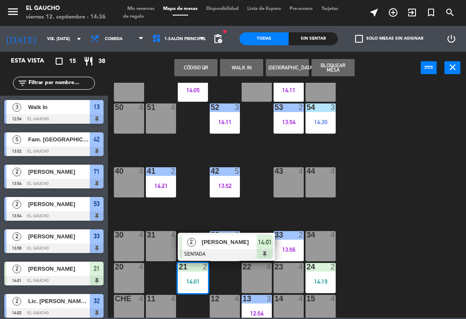
click at [242, 247] on span "[PERSON_NAME]" at bounding box center [229, 242] width 55 height 9
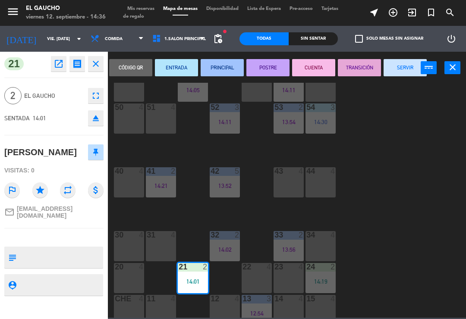
click at [224, 65] on button "PRINCIPAL" at bounding box center [222, 67] width 43 height 17
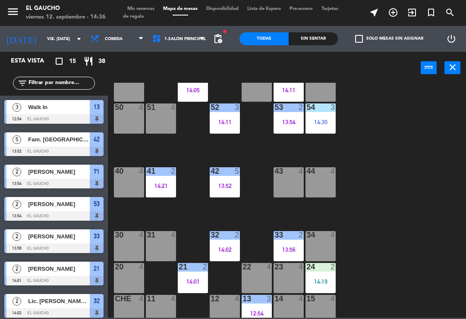
click at [333, 277] on div "24 2 14:19" at bounding box center [321, 278] width 30 height 30
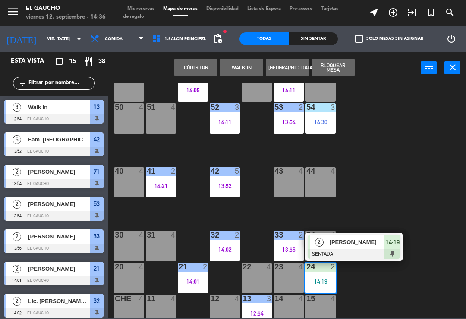
click at [372, 240] on span "[PERSON_NAME]" at bounding box center [357, 242] width 55 height 9
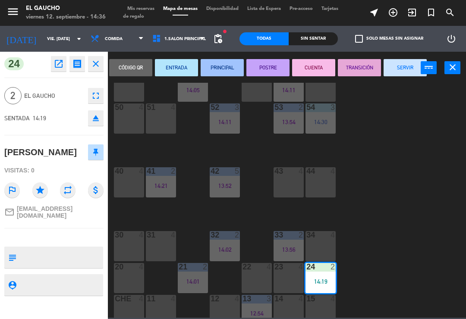
click at [222, 66] on button "PRINCIPAL" at bounding box center [222, 67] width 43 height 17
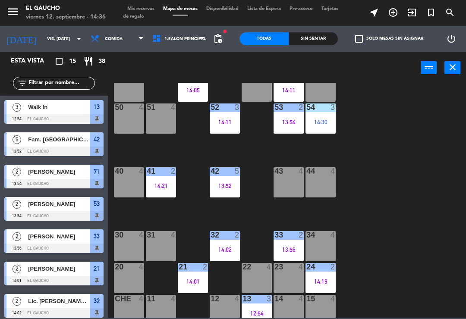
scroll to position [44, 0]
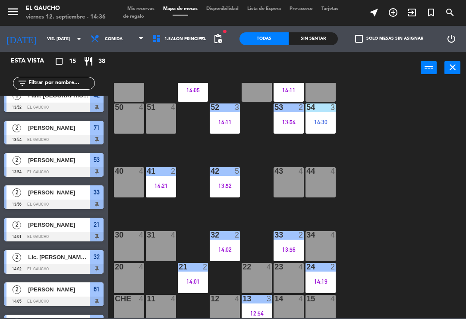
click at [291, 307] on div "14 4" at bounding box center [289, 310] width 30 height 30
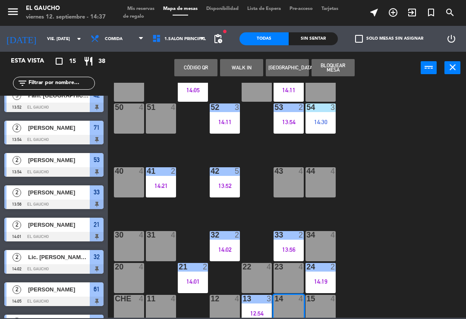
click at [233, 68] on button "WALK IN" at bounding box center [241, 67] width 43 height 17
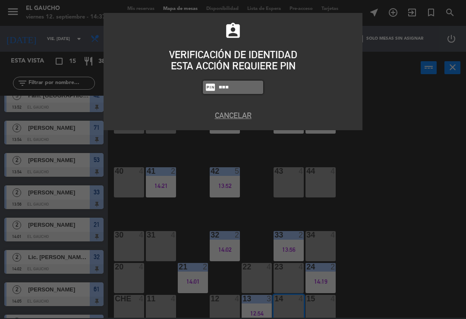
type input "3124"
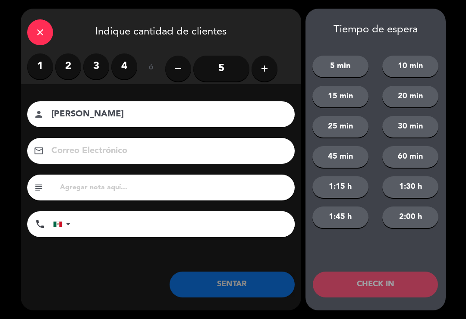
type input "[PERSON_NAME]"
click at [71, 63] on label "2" at bounding box center [68, 67] width 26 height 26
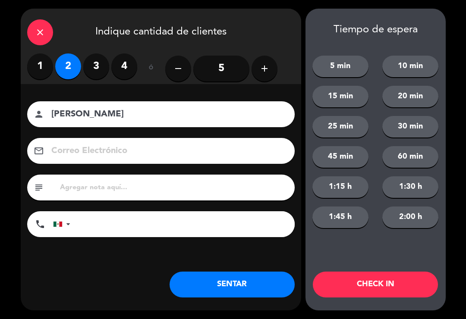
click at [37, 63] on label "1" at bounding box center [40, 67] width 26 height 26
click at [221, 276] on button "SENTAR" at bounding box center [232, 285] width 125 height 26
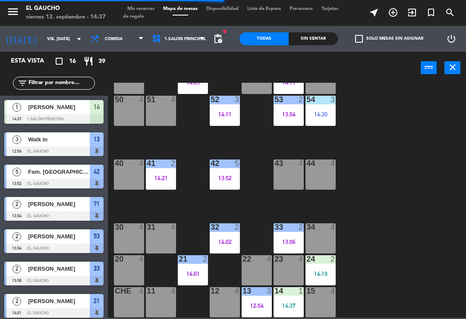
scroll to position [162, 0]
click at [258, 303] on div "12:54" at bounding box center [257, 306] width 30 height 6
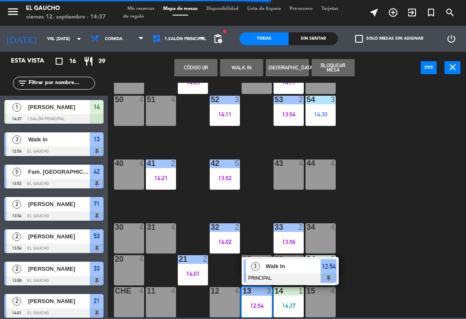
click at [294, 274] on div at bounding box center [290, 278] width 93 height 9
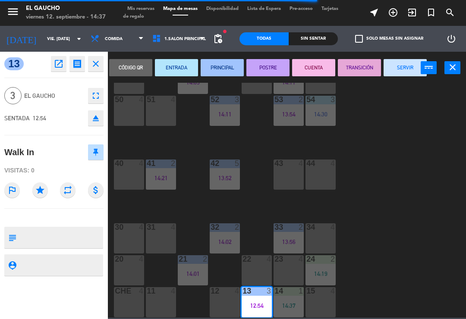
click at [400, 75] on button "SERVIR" at bounding box center [405, 67] width 43 height 17
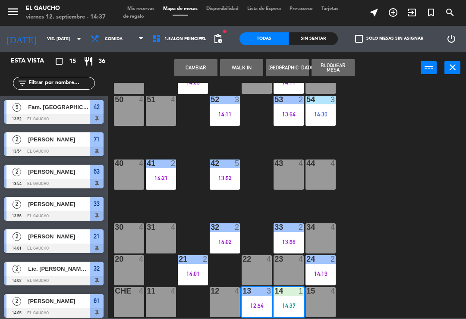
click at [388, 211] on div "84 2 14:18 80 4 83 4 82 5 14:26 81 4 70 4 71 2 13:54 72 4 73 4 74 4 63 1 14:11 …" at bounding box center [289, 200] width 353 height 235
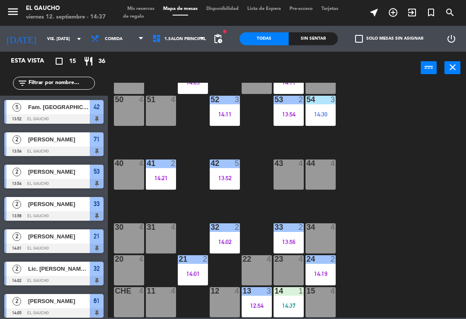
click at [257, 307] on div "12:54" at bounding box center [257, 306] width 30 height 6
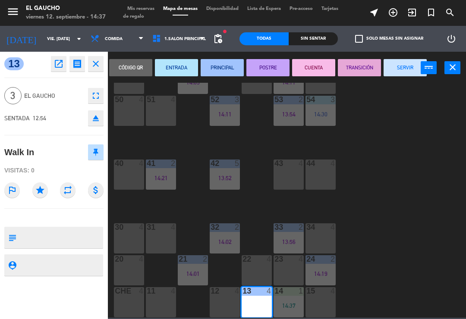
click at [406, 64] on button "SERVIR" at bounding box center [405, 67] width 43 height 17
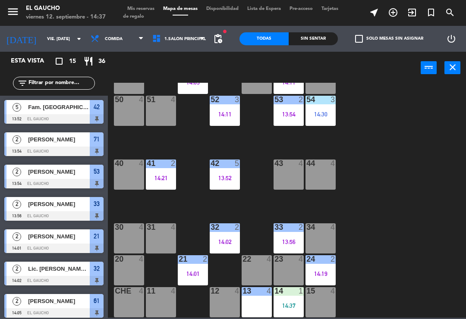
click at [253, 311] on div "13 4" at bounding box center [257, 302] width 30 height 30
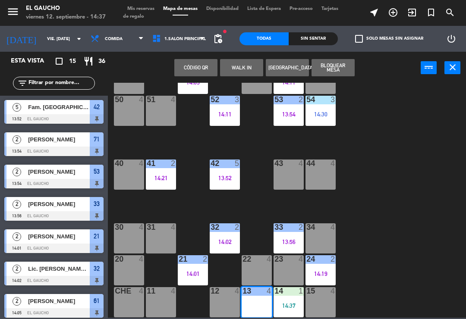
click at [389, 222] on div "84 2 14:18 80 4 83 4 82 5 14:26 81 4 70 4 71 2 13:54 72 4 73 4 74 4 63 1 14:11 …" at bounding box center [289, 200] width 353 height 235
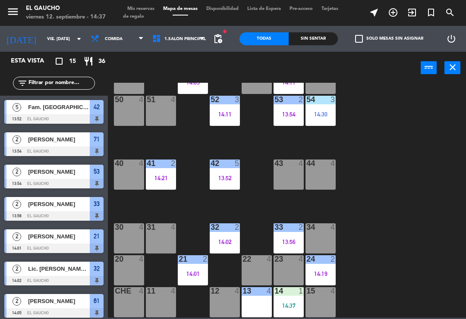
click at [257, 304] on div "13 4" at bounding box center [257, 302] width 30 height 30
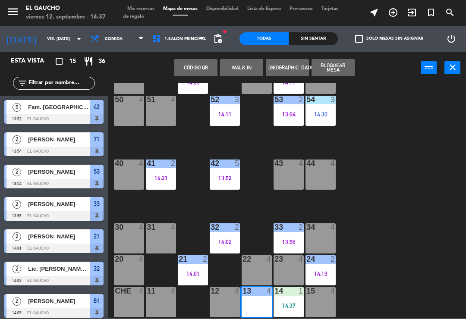
click at [279, 278] on div "23 4" at bounding box center [289, 270] width 30 height 30
click at [400, 223] on div "84 2 14:18 80 4 83 4 82 5 14:26 81 4 70 4 71 2 13:54 72 4 73 4 74 4 63 1 14:11 …" at bounding box center [289, 200] width 353 height 235
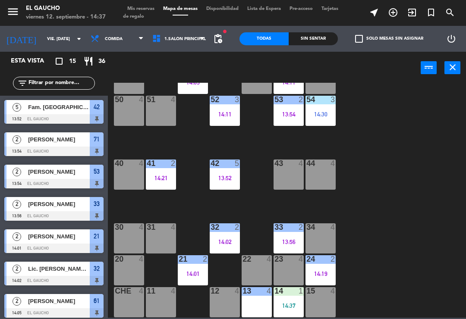
click at [255, 312] on div "13 4" at bounding box center [257, 302] width 30 height 30
click at [389, 240] on div "84 2 14:18 80 4 83 4 82 5 14:26 81 4 70 4 71 2 13:54 72 4 73 4 74 4 63 1 14:11 …" at bounding box center [289, 200] width 353 height 235
